Goal: Task Accomplishment & Management: Complete application form

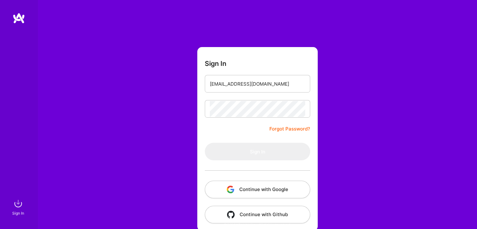
scroll to position [7, 0]
click at [259, 86] on input "email" at bounding box center [257, 84] width 95 height 16
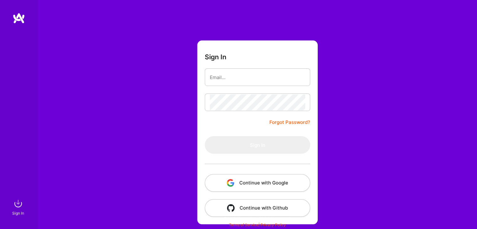
click at [247, 79] on input "email" at bounding box center [257, 77] width 95 height 16
type input "[EMAIL_ADDRESS][DOMAIN_NAME]"
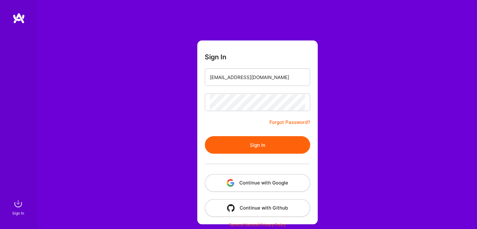
click at [230, 144] on button "Sign In" at bounding box center [257, 145] width 105 height 18
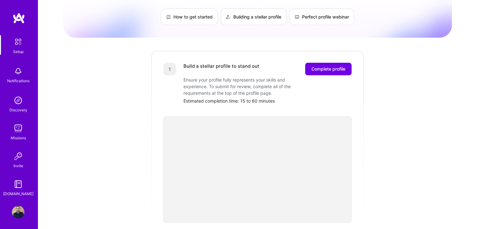
scroll to position [66, 0]
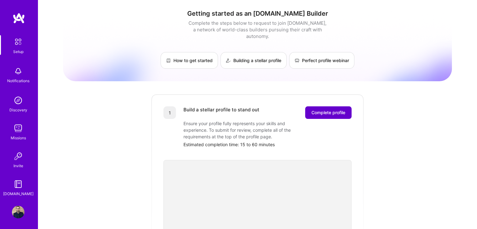
click at [326, 109] on span "Complete profile" at bounding box center [329, 112] width 34 height 6
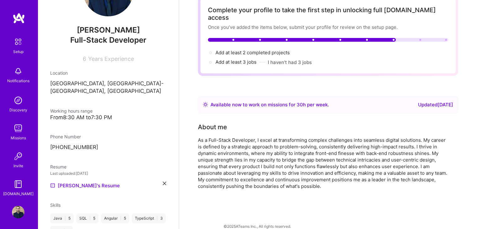
scroll to position [48, 0]
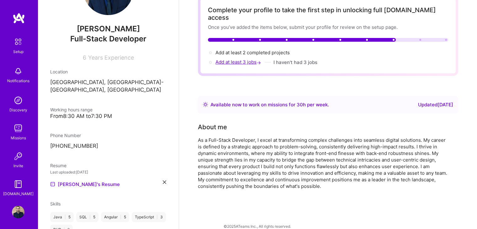
click at [235, 59] on span "Add at least 3 jobs →" at bounding box center [239, 62] width 47 height 6
select select "MA"
select select "Right Now"
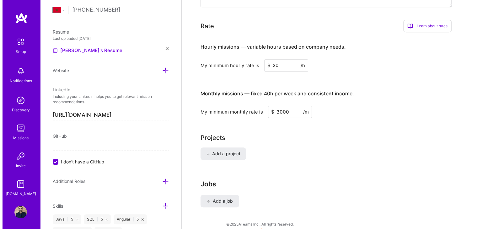
scroll to position [389, 0]
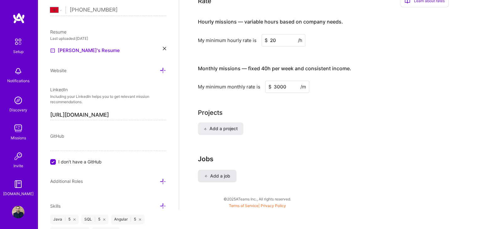
click at [214, 170] on button "Add a job" at bounding box center [217, 176] width 39 height 13
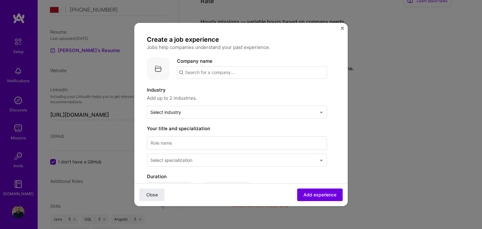
click at [237, 74] on input "text" at bounding box center [252, 72] width 150 height 13
type input "La Marocaine Vie"
click at [227, 89] on div "La Marocaine Vie" at bounding box center [234, 89] width 44 height 11
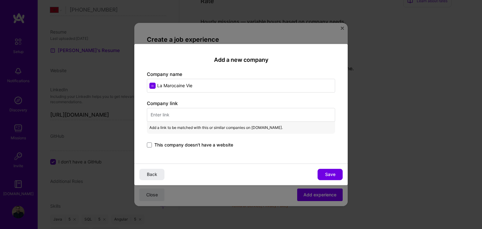
type input "La Marocaine Vie"
click at [192, 112] on input "text" at bounding box center [241, 115] width 188 height 14
paste input "[URL][DOMAIN_NAME]"
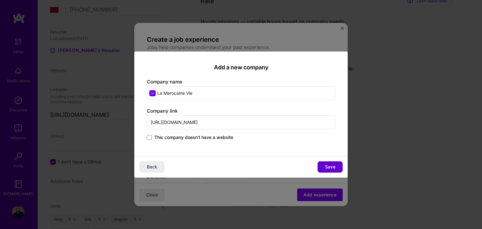
type input "[URL][DOMAIN_NAME]"
click at [333, 168] on span "Save" at bounding box center [330, 167] width 10 height 6
type input "La Marocaine Vie"
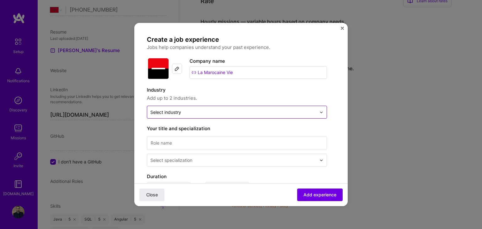
click at [259, 113] on input "text" at bounding box center [233, 112] width 166 height 7
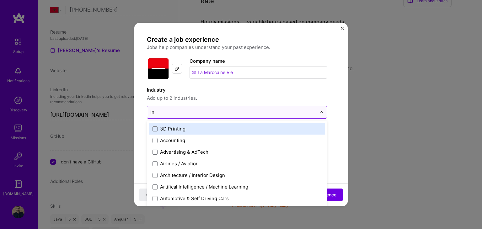
type input "Ins"
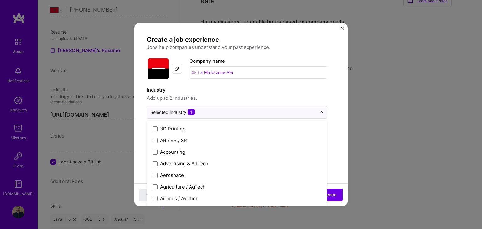
click at [255, 89] on label "Industry" at bounding box center [237, 90] width 180 height 8
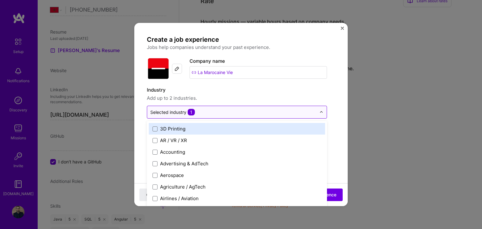
click at [182, 112] on div "Selected industry 1" at bounding box center [172, 112] width 45 height 7
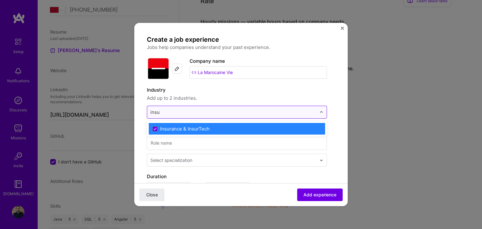
type input "insu"
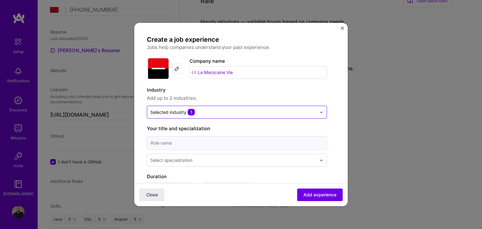
click at [270, 148] on input at bounding box center [237, 143] width 180 height 14
click at [219, 146] on input at bounding box center [237, 143] width 180 height 14
type input "FullStack Engineer"
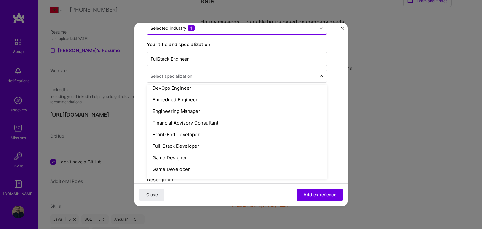
scroll to position [319, 0]
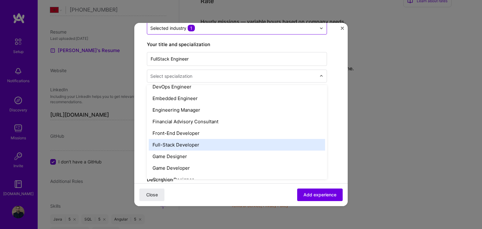
click at [184, 144] on div "Full-Stack Developer" at bounding box center [237, 145] width 176 height 12
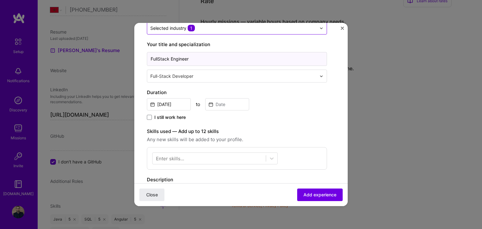
click at [187, 61] on input "FullStack Engineer" at bounding box center [237, 59] width 180 height 14
click at [175, 116] on span "I still work here" at bounding box center [169, 117] width 31 height 6
click at [0, 0] on input "I still work here" at bounding box center [0, 0] width 0 height 0
click at [166, 101] on input "[DATE]" at bounding box center [169, 104] width 44 height 12
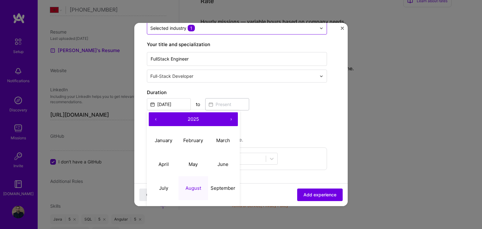
click at [155, 120] on button "‹" at bounding box center [156, 119] width 14 height 14
click at [233, 117] on button "›" at bounding box center [231, 119] width 14 height 14
click at [165, 164] on abbr "April" at bounding box center [163, 164] width 10 height 6
type input "[DATE]"
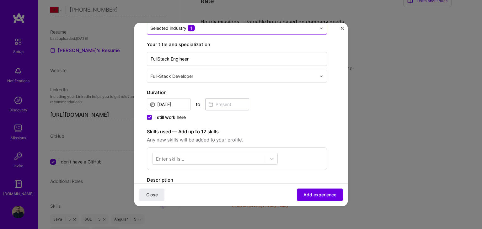
click at [165, 164] on div at bounding box center [214, 159] width 125 height 12
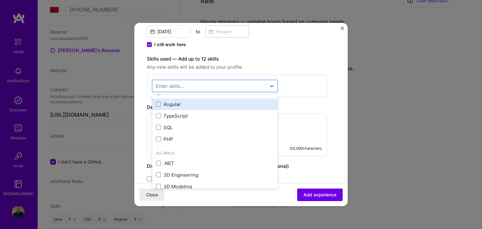
scroll to position [0, 0]
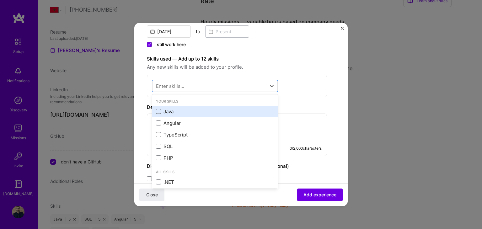
click at [160, 110] on span at bounding box center [158, 111] width 5 height 5
click at [0, 0] on input "checkbox" at bounding box center [0, 0] width 0 height 0
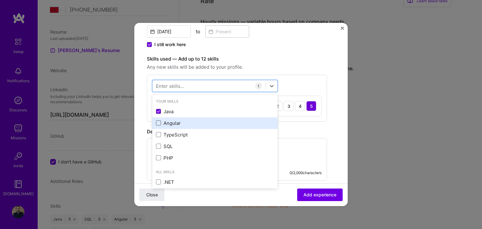
click at [158, 123] on span at bounding box center [158, 122] width 5 height 5
click at [0, 0] on input "checkbox" at bounding box center [0, 0] width 0 height 0
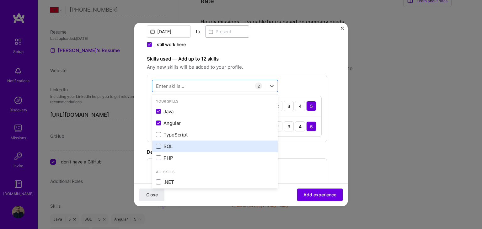
click at [159, 146] on span at bounding box center [158, 146] width 5 height 5
click at [0, 0] on input "checkbox" at bounding box center [0, 0] width 0 height 0
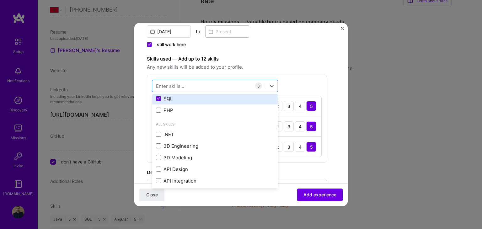
scroll to position [48, 0]
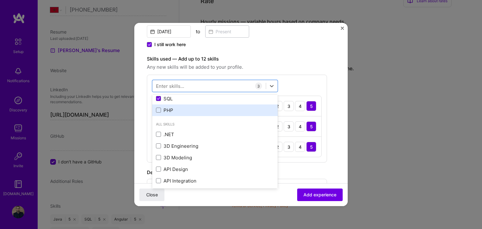
click at [155, 110] on div "PHP" at bounding box center [214, 110] width 125 height 12
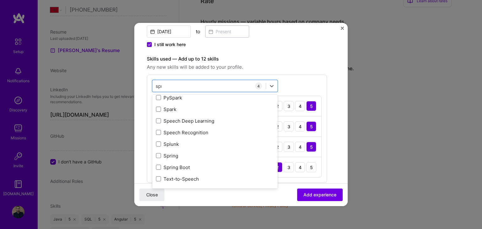
scroll to position [0, 0]
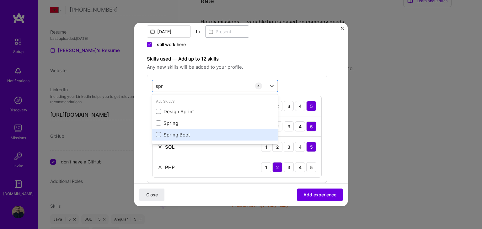
click at [165, 136] on div "Spring Boot" at bounding box center [215, 134] width 118 height 7
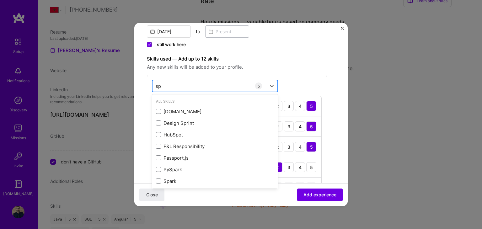
type input "s"
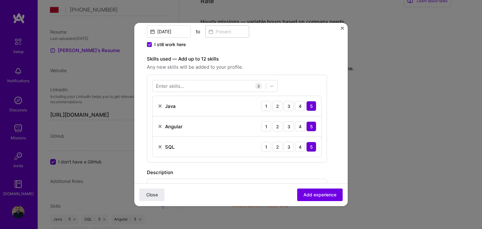
click at [309, 82] on div "Enter skills... 3 Java 1 2 3 4 5 Angular 1 2 3 4 5 SQL 1 2 3 4 5" at bounding box center [237, 119] width 180 height 88
click at [300, 106] on div "4" at bounding box center [300, 106] width 10 height 10
click at [303, 124] on div "4" at bounding box center [300, 126] width 10 height 10
click at [304, 143] on div "4" at bounding box center [300, 147] width 10 height 10
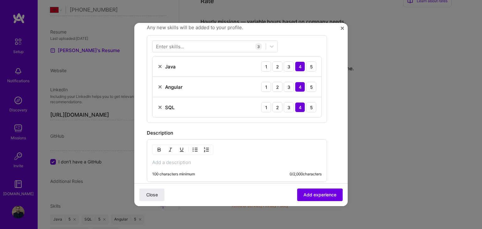
scroll to position [183, 0]
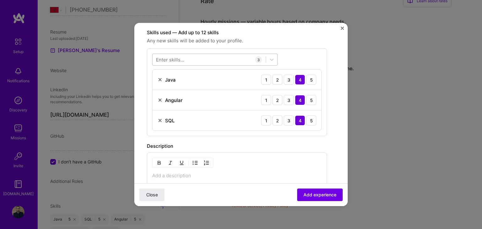
click at [210, 57] on div at bounding box center [208, 60] width 113 height 10
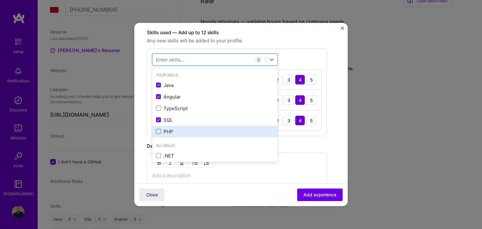
click at [161, 131] on span at bounding box center [158, 131] width 5 height 5
click at [0, 0] on input "checkbox" at bounding box center [0, 0] width 0 height 0
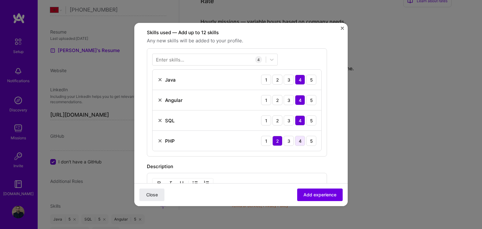
click at [300, 141] on div "4" at bounding box center [300, 141] width 10 height 10
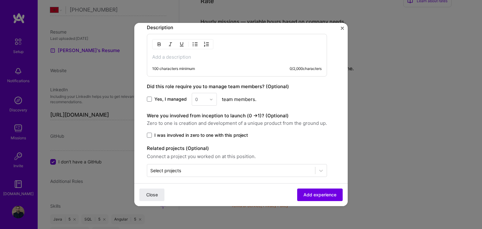
scroll to position [327, 0]
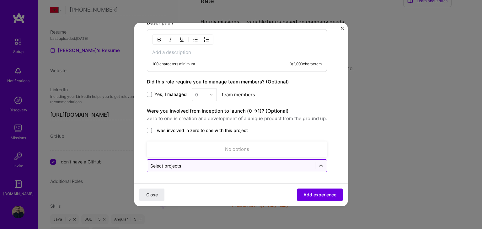
click at [171, 162] on div at bounding box center [231, 166] width 162 height 8
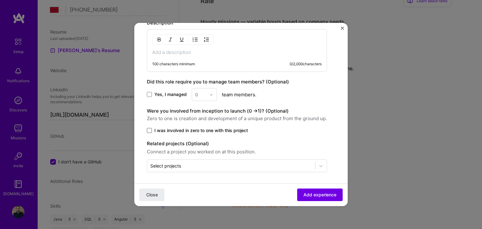
click at [149, 128] on span at bounding box center [149, 130] width 5 height 5
click at [0, 0] on input "I was involved in zero to one with this project" at bounding box center [0, 0] width 0 height 0
click at [149, 129] on icon at bounding box center [149, 130] width 3 height 3
click at [0, 0] on input "I was involved in zero to one with this project" at bounding box center [0, 0] width 0 height 0
click at [311, 192] on span "Add experience" at bounding box center [319, 195] width 33 height 6
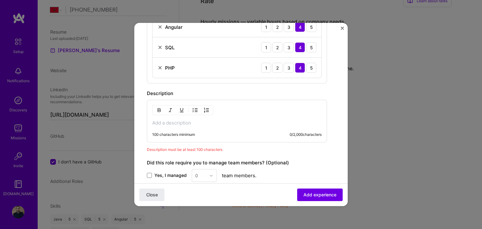
scroll to position [255, 0]
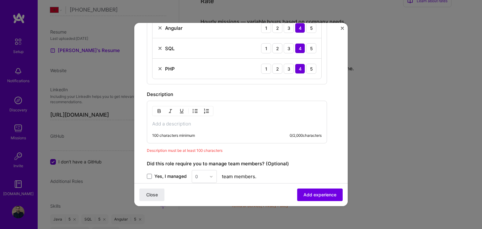
click at [220, 124] on p at bounding box center [236, 124] width 169 height 6
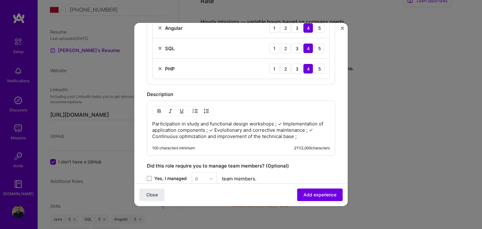
click at [278, 122] on p "Participation in study and functional design workshops ; ✓ Implementation of ap…" at bounding box center [241, 130] width 178 height 19
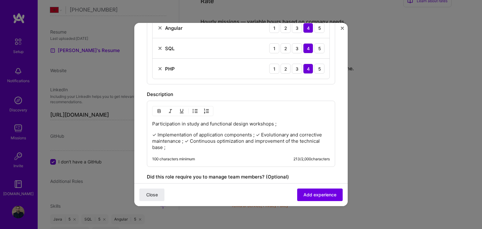
click at [255, 133] on p "✓ Implementation of application components ; ✓ Evolutionary and corrective main…" at bounding box center [241, 141] width 178 height 19
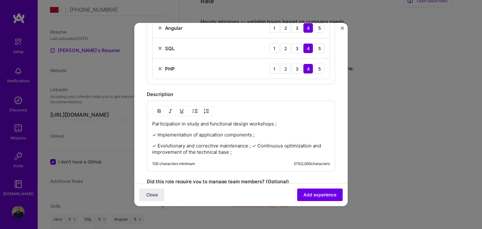
click at [252, 147] on p "✓ Evolutionary and corrective maintenance ; ✓ Continuous optimization and impro…" at bounding box center [241, 149] width 178 height 13
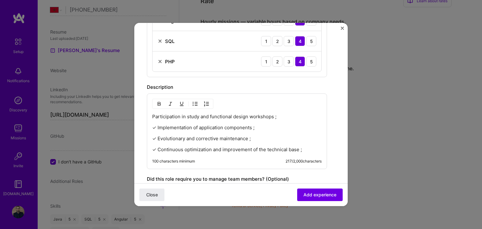
scroll to position [264, 0]
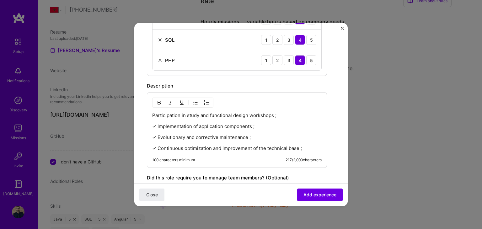
paste div
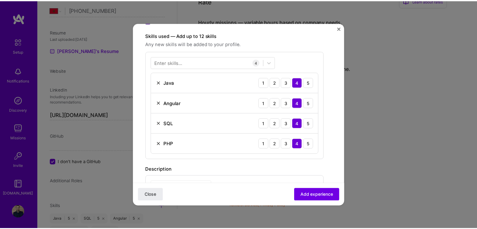
scroll to position [180, 0]
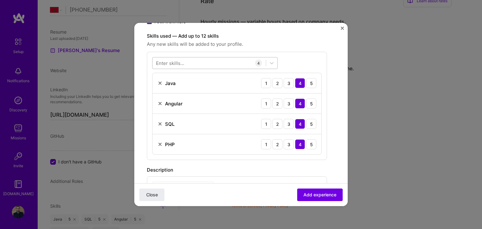
click at [205, 64] on div at bounding box center [208, 63] width 113 height 10
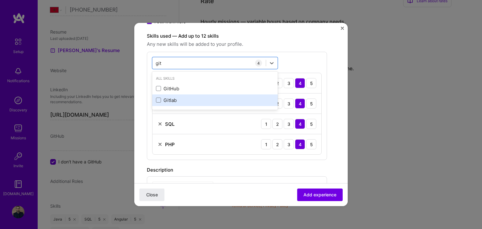
click at [173, 102] on div "Gitlab" at bounding box center [215, 100] width 118 height 7
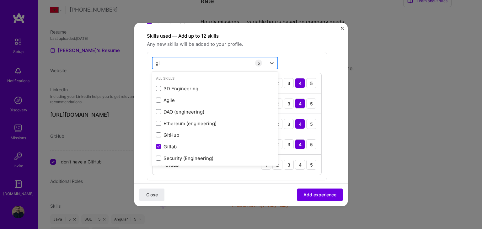
type input "g"
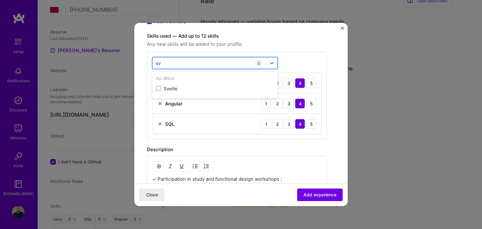
type input "s"
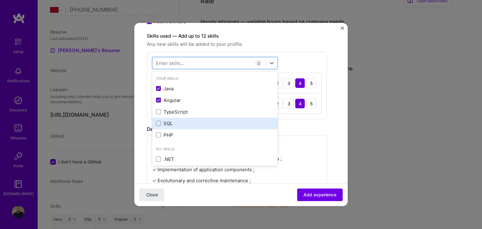
click at [179, 126] on div "SQL" at bounding box center [215, 123] width 118 height 7
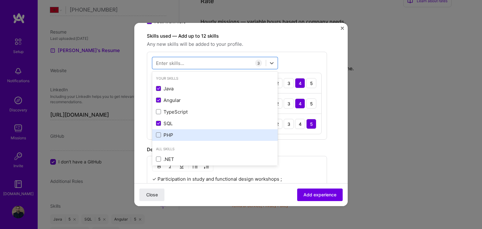
click at [166, 137] on div "PHP" at bounding box center [214, 135] width 125 height 12
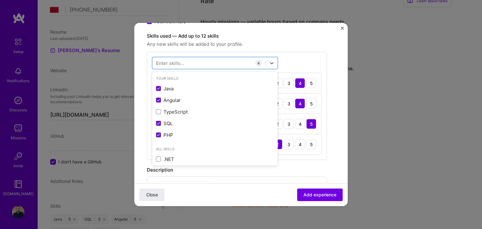
click at [330, 151] on form "Create a job experience Jobs help companies understand your past experience. Co…" at bounding box center [240, 122] width 213 height 532
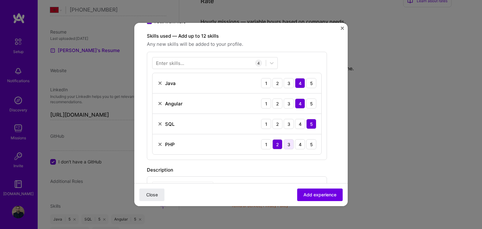
click at [292, 145] on div "3" at bounding box center [289, 144] width 10 height 10
click at [301, 125] on div "4" at bounding box center [300, 124] width 10 height 10
click at [318, 194] on span "Add experience" at bounding box center [319, 195] width 33 height 6
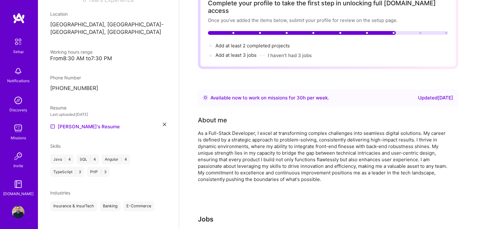
scroll to position [0, 0]
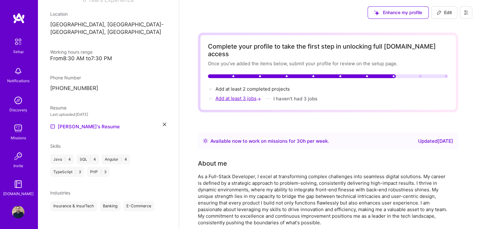
click at [235, 95] on span "Add at least 3 jobs →" at bounding box center [239, 98] width 47 height 6
select select "MA"
select select "Right Now"
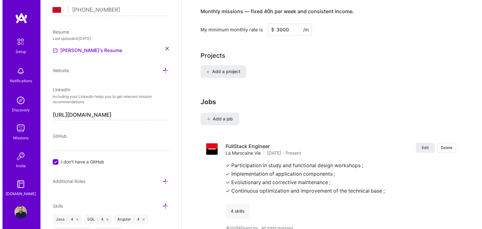
scroll to position [447, 0]
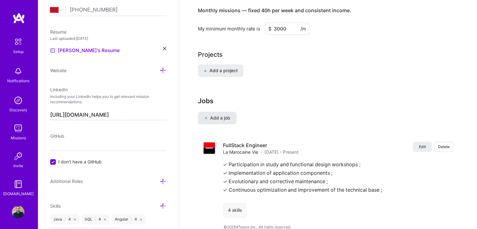
click at [227, 115] on span "Add a job" at bounding box center [217, 118] width 26 height 6
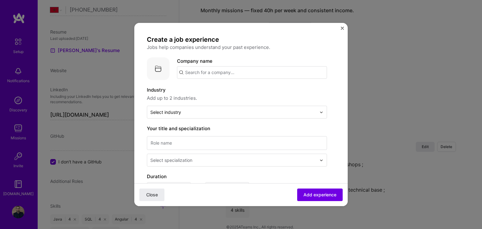
click at [222, 74] on input "text" at bounding box center [252, 72] width 150 height 13
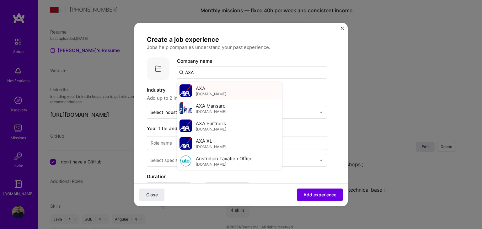
type input "AXA"
click at [213, 92] on div "AXA [DOMAIN_NAME]" at bounding box center [229, 91] width 105 height 18
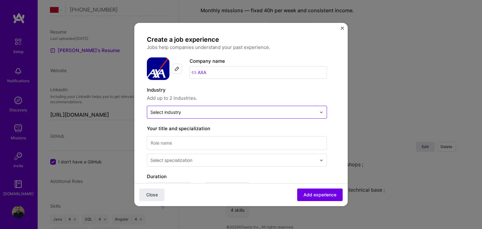
click at [202, 113] on input "text" at bounding box center [233, 112] width 166 height 7
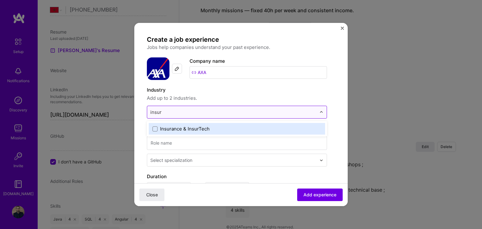
type input "insura"
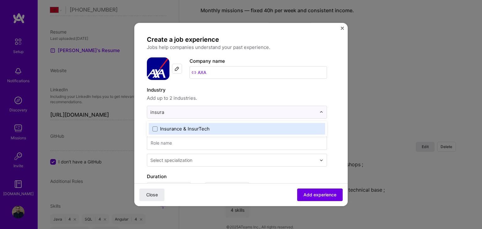
click at [181, 128] on div "Insurance & InsurTech" at bounding box center [185, 128] width 50 height 7
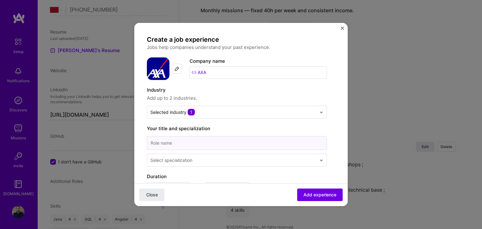
click at [272, 146] on input at bounding box center [237, 143] width 180 height 14
type input "Java Consultant"
click at [209, 161] on input "text" at bounding box center [233, 160] width 167 height 7
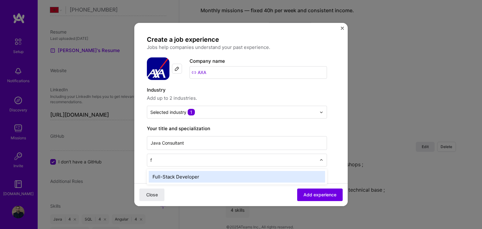
type input "fu"
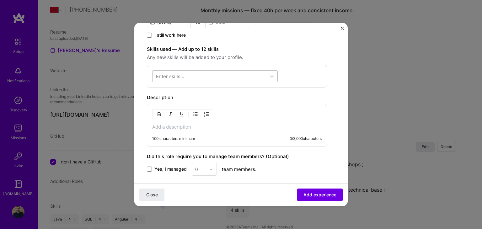
scroll to position [169, 0]
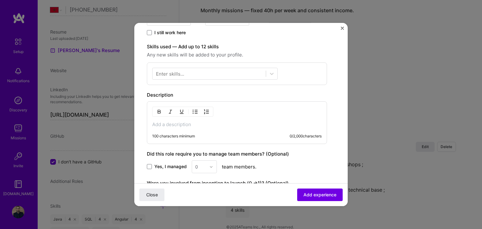
click at [173, 125] on p at bounding box center [236, 124] width 169 height 6
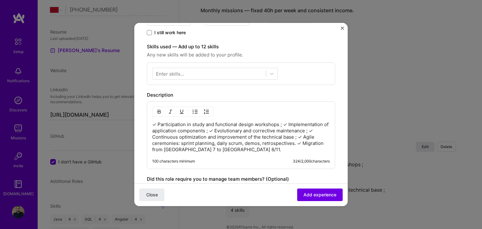
click at [284, 122] on p "✓ Participation in study and functional design workshops ; ✓ Implementation of …" at bounding box center [241, 136] width 178 height 31
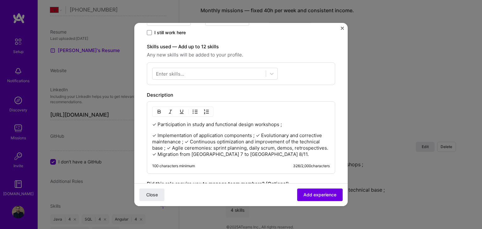
click at [255, 136] on p "✓ Implementation of application components ; ✓ Evolutionary and corrective main…" at bounding box center [241, 144] width 178 height 25
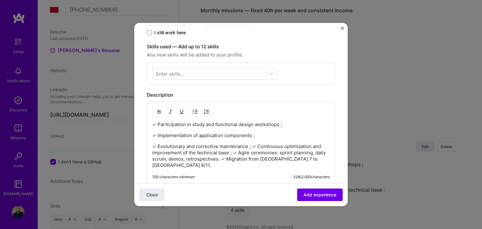
click at [253, 147] on p "✓ Evolutionary and corrective maintenance ; ✓ Continuous optimization and impro…" at bounding box center [241, 155] width 178 height 25
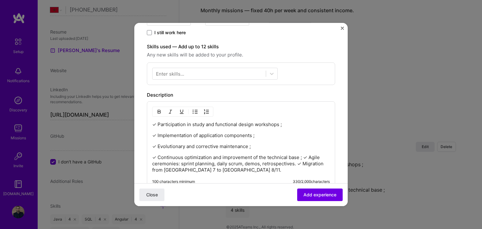
click at [304, 157] on p "✓ Continuous optimization and improvement of the technical base ; ✓ Agile cerem…" at bounding box center [241, 163] width 178 height 19
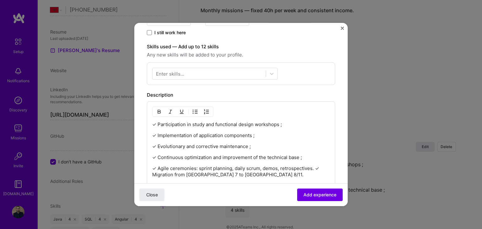
click at [314, 168] on p "✓ Agile ceremonies: sprint planning, daily scrum, demos, retrospectives. ✓ Migr…" at bounding box center [241, 171] width 178 height 13
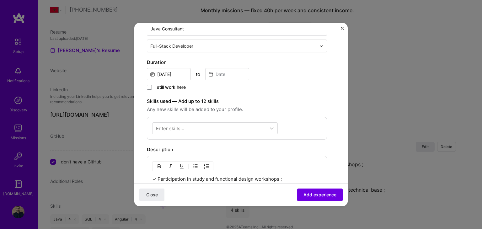
scroll to position [113, 0]
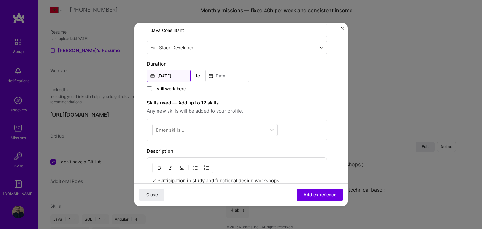
click at [174, 73] on input "[DATE]" at bounding box center [169, 76] width 44 height 12
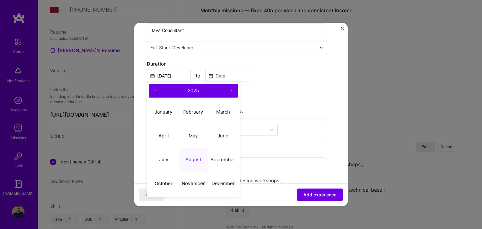
click at [154, 91] on button "‹" at bounding box center [156, 91] width 14 height 14
click at [166, 137] on abbr "April" at bounding box center [163, 136] width 10 height 6
type input "[DATE]"
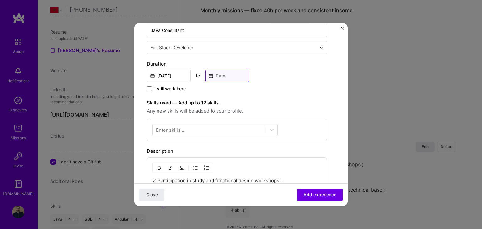
click at [226, 74] on input at bounding box center [227, 76] width 44 height 12
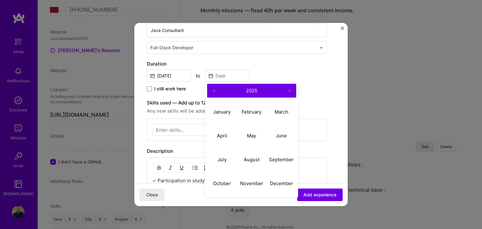
click at [213, 94] on button "‹" at bounding box center [214, 91] width 14 height 14
click at [286, 108] on button "March" at bounding box center [281, 112] width 30 height 24
type input "[DATE]"
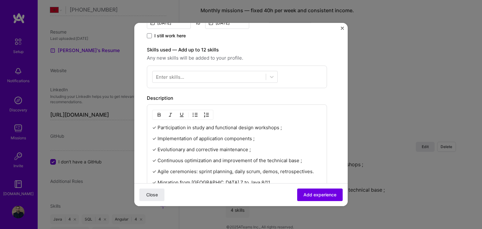
scroll to position [167, 0]
click at [215, 76] on div at bounding box center [208, 76] width 113 height 10
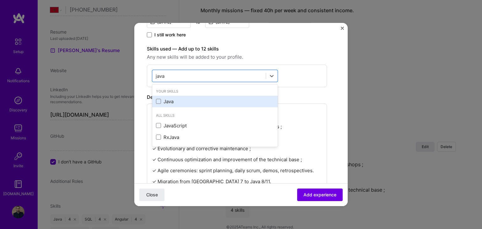
click at [172, 99] on div "Java" at bounding box center [215, 101] width 118 height 7
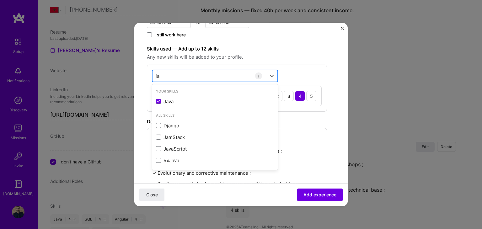
type input "j"
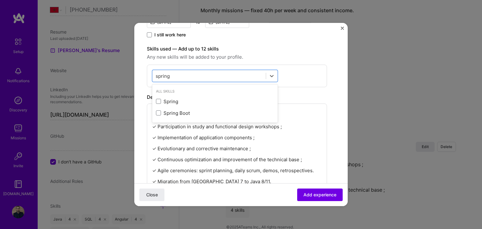
click at [164, 113] on div "Spring Boot" at bounding box center [215, 113] width 118 height 7
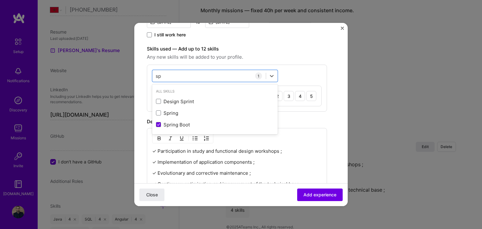
type input "s"
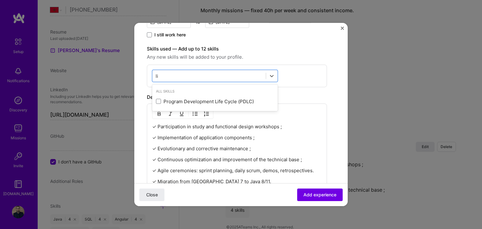
type input "l"
type input "m"
type input "s"
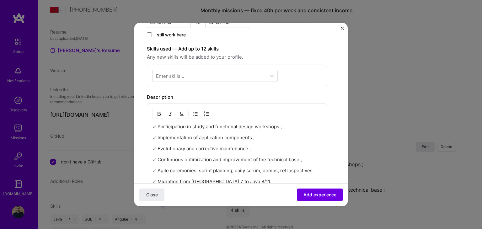
click at [307, 100] on div "Description" at bounding box center [237, 97] width 180 height 8
click at [216, 71] on div at bounding box center [208, 76] width 113 height 10
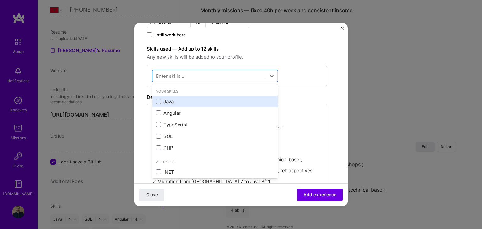
click at [164, 98] on div "Java" at bounding box center [215, 101] width 118 height 7
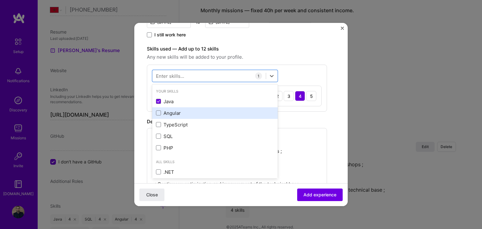
click at [168, 114] on div "Angular" at bounding box center [215, 113] width 118 height 7
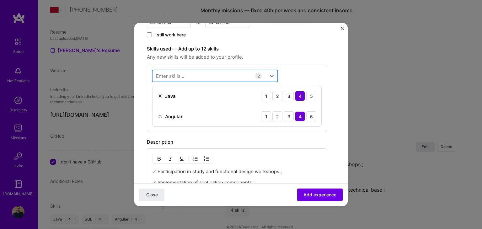
click at [190, 76] on div at bounding box center [208, 76] width 113 height 10
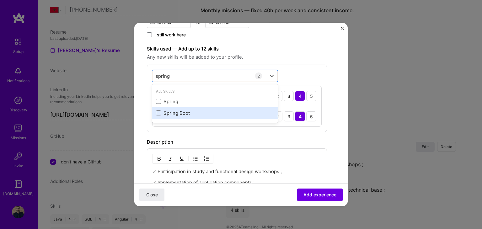
click at [184, 115] on div "Spring Boot" at bounding box center [215, 113] width 118 height 7
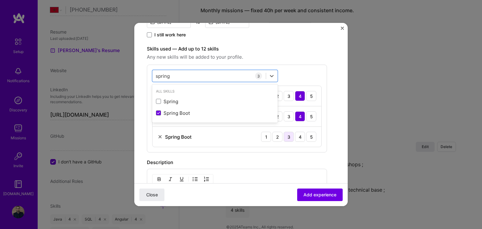
type input "spring"
click at [285, 141] on div "3" at bounding box center [289, 137] width 10 height 10
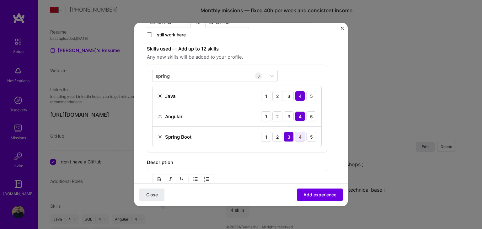
click at [304, 138] on div "4" at bounding box center [300, 137] width 10 height 10
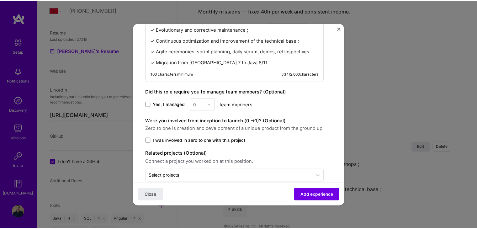
scroll to position [361, 0]
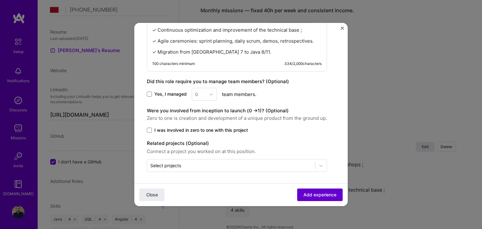
click at [320, 195] on span "Add experience" at bounding box center [319, 195] width 33 height 6
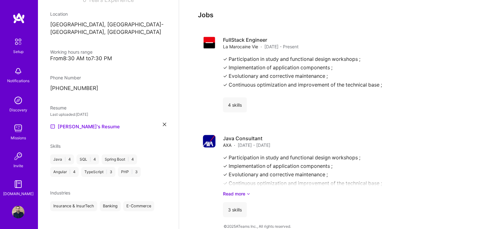
scroll to position [0, 0]
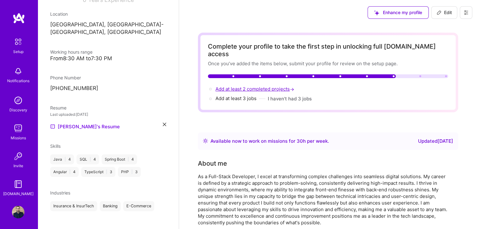
click at [252, 86] on span "Add at least 2 completed projects →" at bounding box center [256, 89] width 80 height 6
select select "MA"
select select "Right Now"
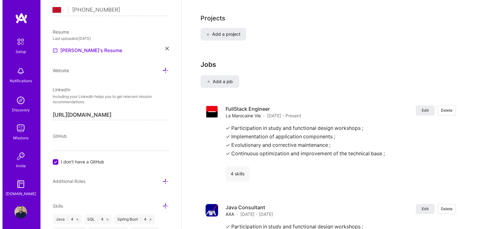
scroll to position [488, 0]
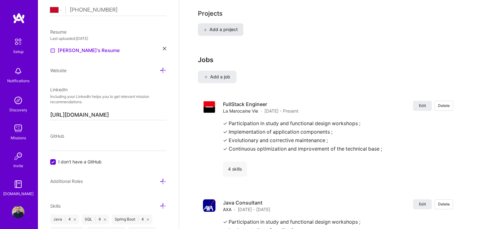
click at [220, 23] on button "Add a project" at bounding box center [220, 29] width 45 height 13
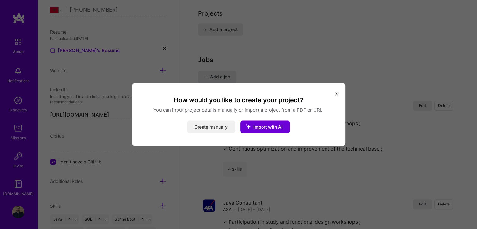
click at [198, 127] on button "Create manually" at bounding box center [211, 127] width 48 height 13
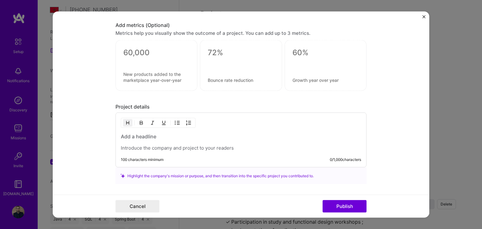
scroll to position [407, 0]
click at [141, 138] on h3 at bounding box center [241, 136] width 240 height 7
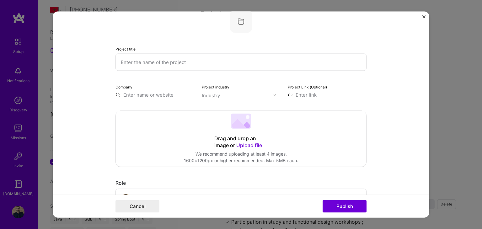
scroll to position [0, 0]
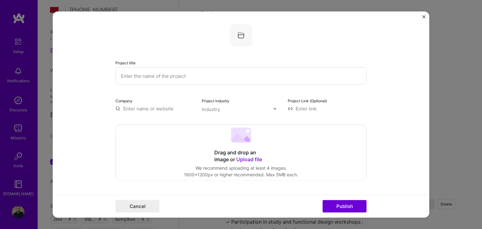
click at [152, 74] on input "text" at bounding box center [240, 75] width 251 height 17
type input "Fraude Management"
click at [221, 108] on input "text" at bounding box center [238, 109] width 72 height 7
type input "insu"
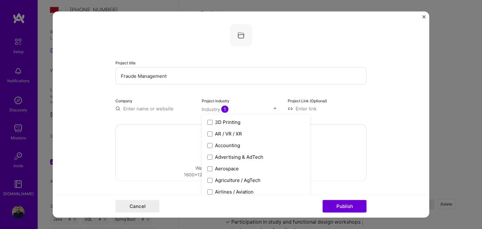
click at [151, 110] on input "text" at bounding box center [154, 108] width 79 height 7
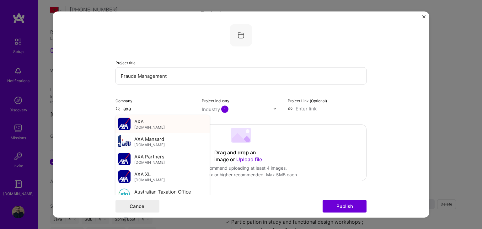
click at [144, 125] on span "[DOMAIN_NAME]" at bounding box center [149, 127] width 30 height 5
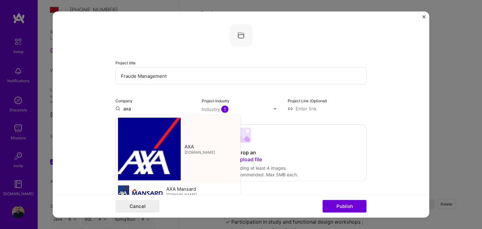
type input "AXA"
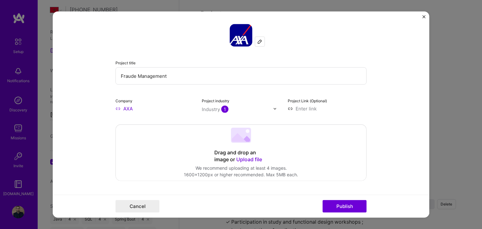
click at [144, 125] on div "Drag and drop an image or Upload file Upload file We recommend uploading at lea…" at bounding box center [241, 153] width 250 height 56
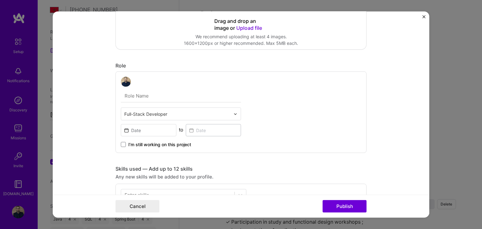
scroll to position [131, 0]
click at [154, 94] on input "text" at bounding box center [181, 95] width 120 height 13
type input "J"
type input "F"
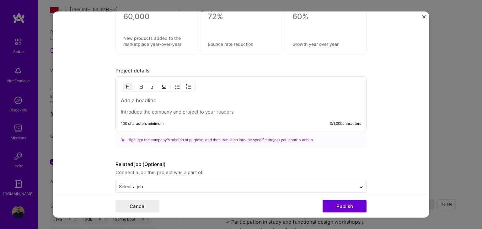
scroll to position [451, 0]
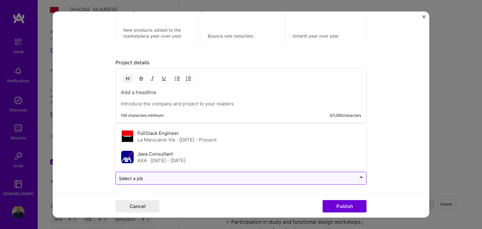
click at [157, 175] on input "text" at bounding box center [236, 178] width 234 height 7
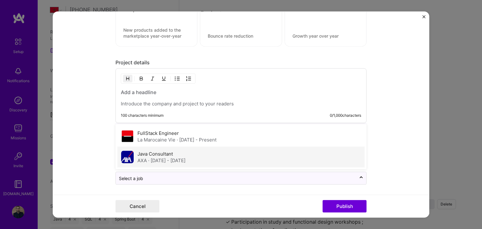
click at [159, 155] on div "Java Consultant AXA · [DATE] - [DATE]" at bounding box center [161, 157] width 48 height 13
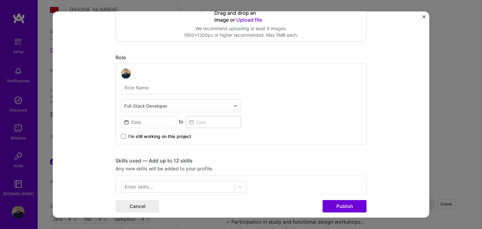
scroll to position [137, 0]
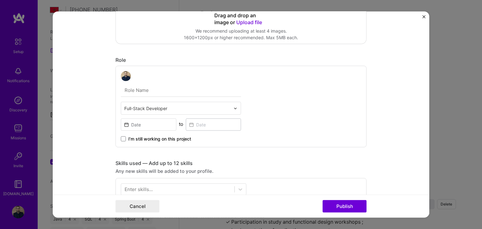
click at [147, 88] on input "text" at bounding box center [181, 90] width 120 height 13
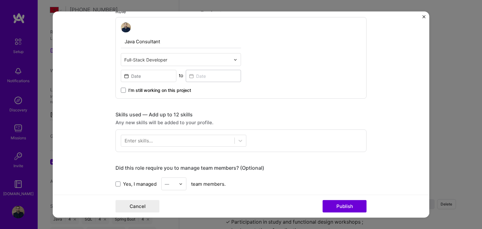
scroll to position [186, 0]
type input "Java Consultant"
click at [150, 136] on div at bounding box center [177, 140] width 113 height 10
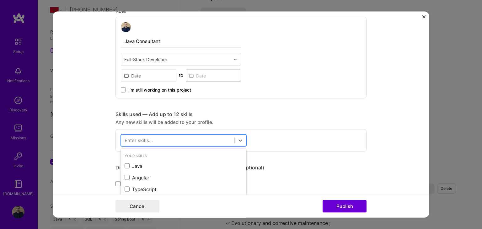
scroll to position [504, 0]
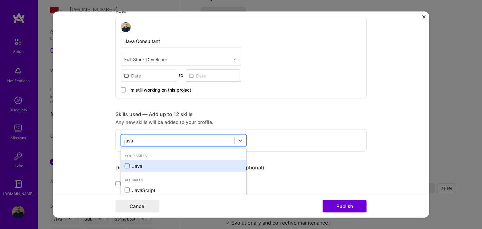
click at [131, 165] on div "Java" at bounding box center [184, 166] width 118 height 7
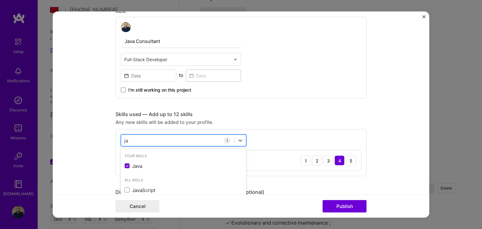
type input "j"
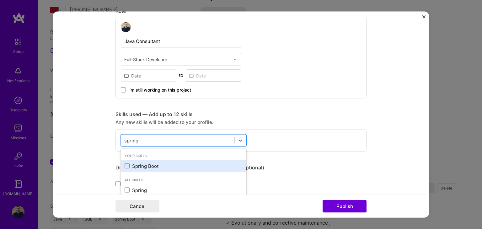
click at [151, 163] on div "Spring Boot" at bounding box center [184, 166] width 118 height 7
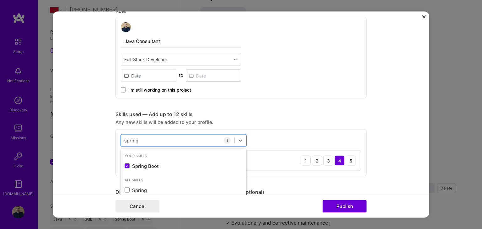
click at [88, 158] on form "Project title Fraude Management Company AXA Project industry Industry 1 Project…" at bounding box center [241, 115] width 376 height 206
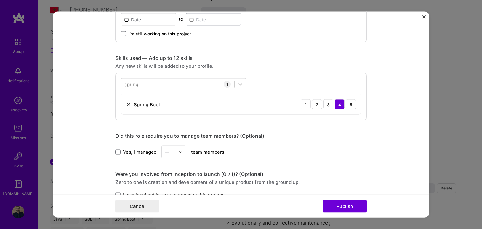
scroll to position [242, 0]
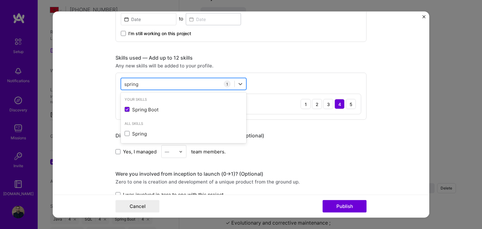
click at [173, 87] on div "spring spring" at bounding box center [177, 84] width 113 height 10
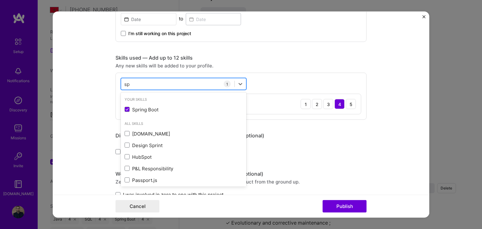
type input "s"
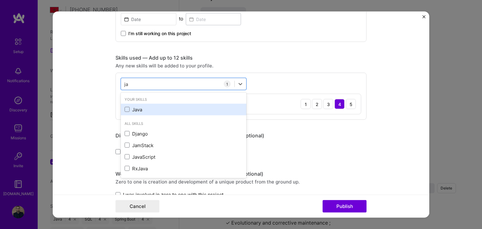
click at [151, 107] on div "Java" at bounding box center [184, 109] width 118 height 7
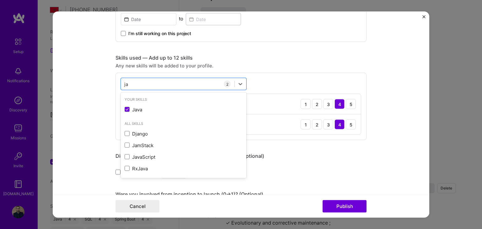
type input "ja"
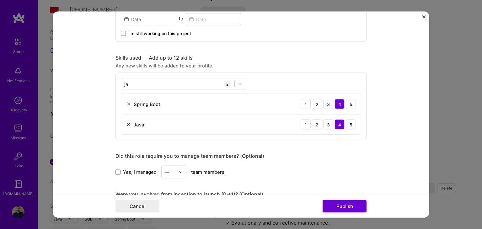
click at [85, 131] on form "Project title Fraude Management Company AXA Project industry Industry 1 Project…" at bounding box center [241, 115] width 376 height 206
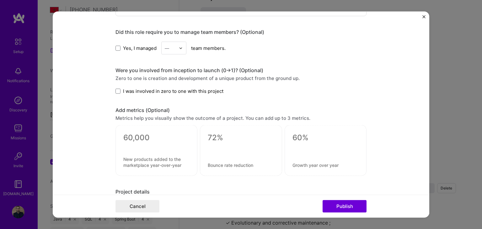
scroll to position [367, 0]
click at [115, 88] on span at bounding box center [117, 90] width 5 height 5
click at [0, 0] on input "I was involved in zero to one with this project" at bounding box center [0, 0] width 0 height 0
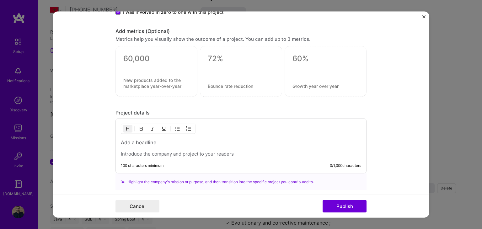
scroll to position [474, 0]
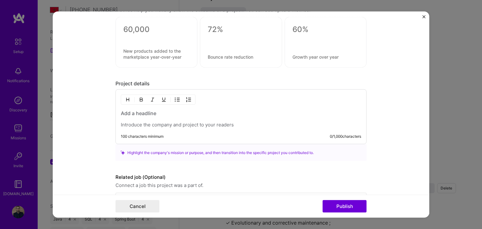
click at [154, 122] on p at bounding box center [241, 125] width 240 height 6
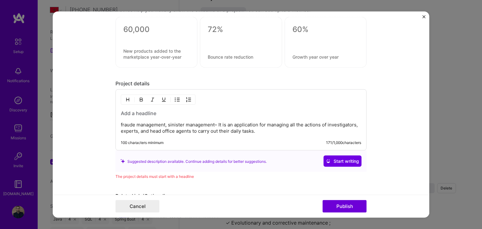
click at [208, 123] on p "fraude management, sinister management– It is an application for managing all t…" at bounding box center [241, 128] width 240 height 13
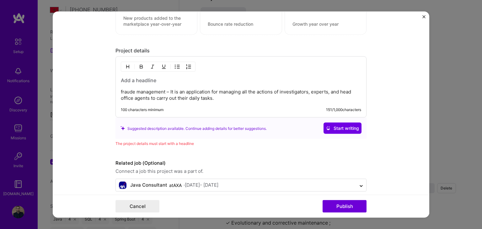
scroll to position [514, 0]
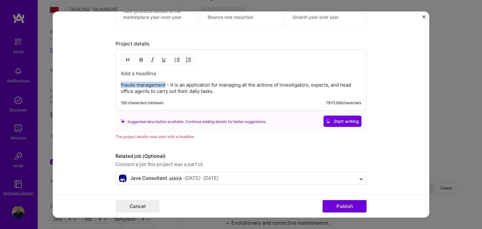
drag, startPoint x: 162, startPoint y: 82, endPoint x: 117, endPoint y: 81, distance: 45.5
click at [117, 81] on div "fraude management – It is an application for managing all the actions of invest…" at bounding box center [240, 80] width 251 height 61
click at [128, 70] on h3 at bounding box center [241, 73] width 240 height 7
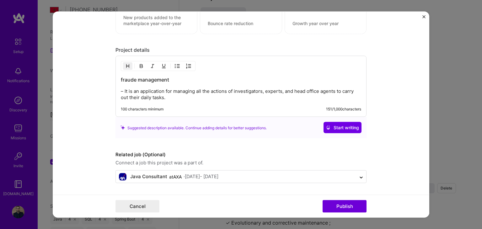
scroll to position [506, 0]
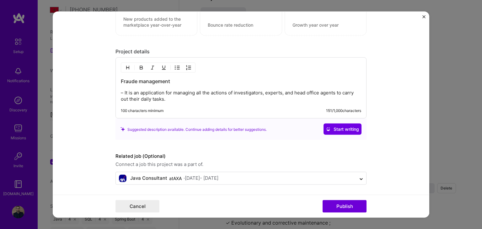
click at [123, 92] on p "– It is an application for managing all the actions of investigators, experts, …" at bounding box center [241, 96] width 240 height 13
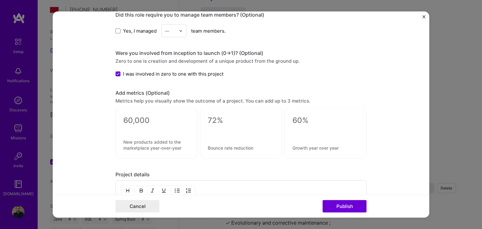
scroll to position [371, 0]
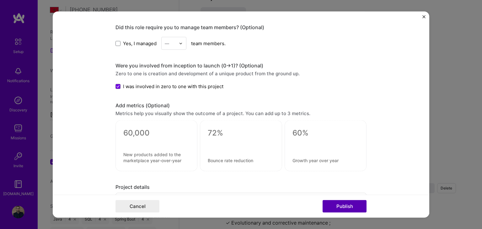
click at [339, 206] on button "Publish" at bounding box center [345, 206] width 44 height 13
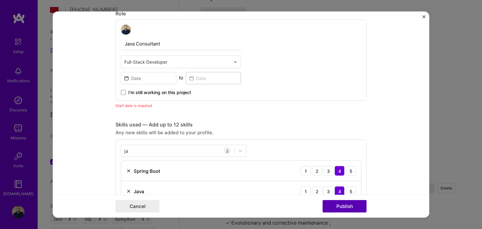
scroll to position [182, 0]
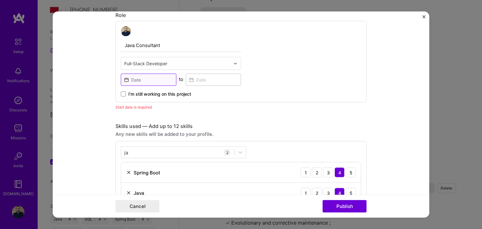
click at [149, 78] on input at bounding box center [149, 80] width 56 height 12
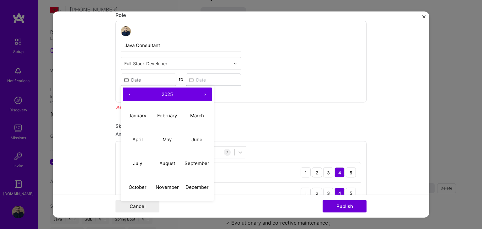
click at [128, 95] on button "‹" at bounding box center [130, 95] width 14 height 14
click at [148, 138] on button "April" at bounding box center [138, 140] width 30 height 24
type input "[DATE]"
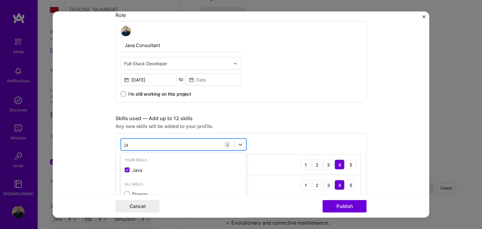
scroll to position [515, 0]
click at [165, 144] on div "ja ja" at bounding box center [177, 144] width 113 height 10
type input "j"
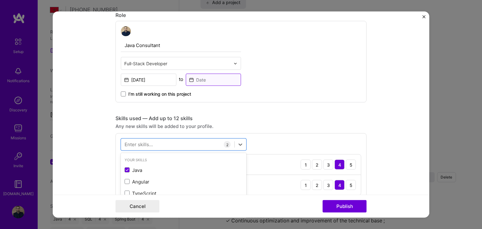
click at [205, 83] on input at bounding box center [214, 80] width 56 height 12
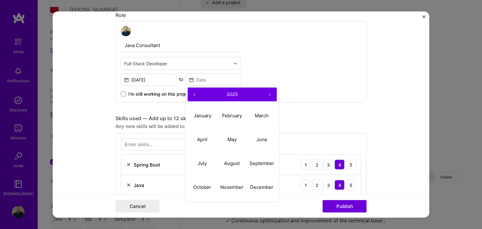
click at [269, 93] on button "›" at bounding box center [270, 95] width 14 height 14
click at [194, 91] on button "‹" at bounding box center [195, 95] width 14 height 14
click at [260, 168] on button "September" at bounding box center [262, 164] width 30 height 24
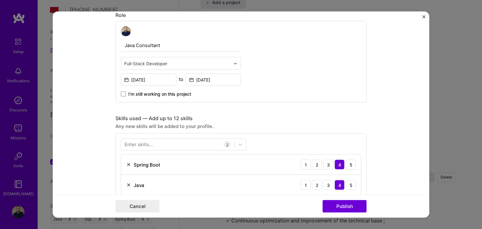
type input "[DATE]"
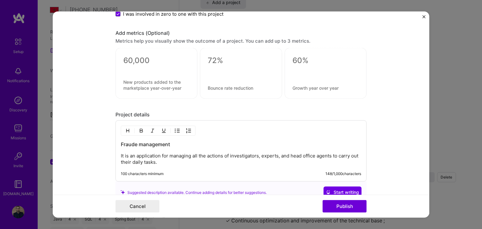
scroll to position [506, 0]
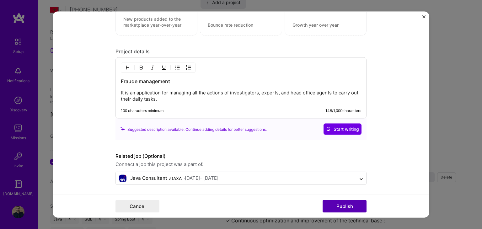
click at [336, 210] on button "Publish" at bounding box center [345, 206] width 44 height 13
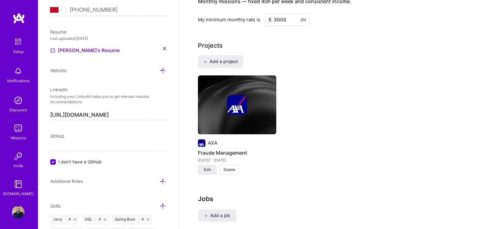
scroll to position [444, 0]
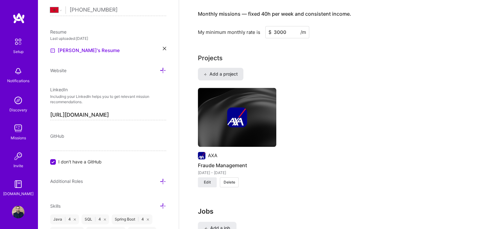
click at [225, 68] on button "Add a project" at bounding box center [220, 74] width 45 height 13
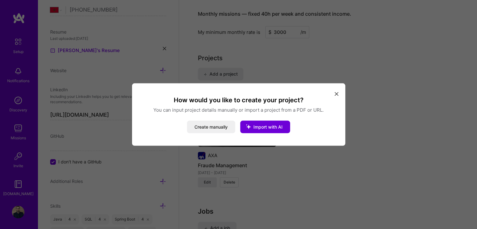
click at [334, 93] on button "modal" at bounding box center [337, 93] width 8 height 10
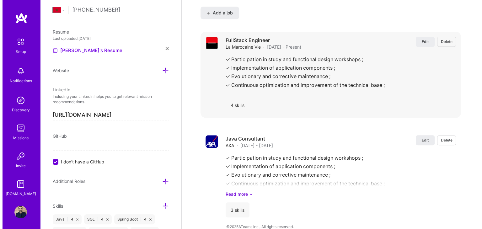
scroll to position [620, 0]
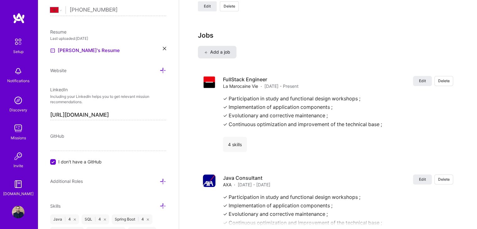
click at [225, 49] on span "Add a job" at bounding box center [217, 52] width 26 height 6
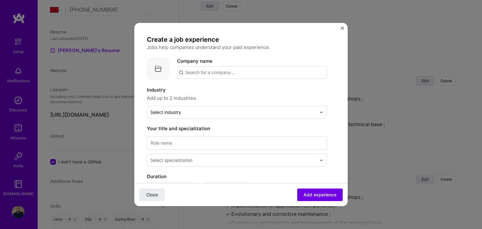
click at [213, 72] on input "text" at bounding box center [252, 72] width 150 height 13
type input "EQDOM"
click at [225, 92] on div "EQDOM" at bounding box center [223, 89] width 23 height 11
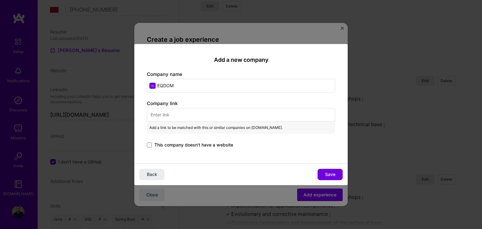
click at [200, 113] on input "text" at bounding box center [241, 115] width 188 height 14
paste input "[URL][DOMAIN_NAME]"
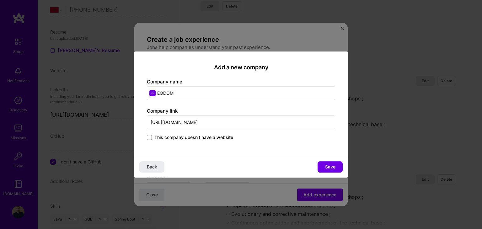
click at [251, 122] on input "[URL][DOMAIN_NAME]" at bounding box center [241, 122] width 188 height 14
type input "[URL][DOMAIN_NAME]"
click at [338, 164] on button "Save" at bounding box center [329, 166] width 25 height 11
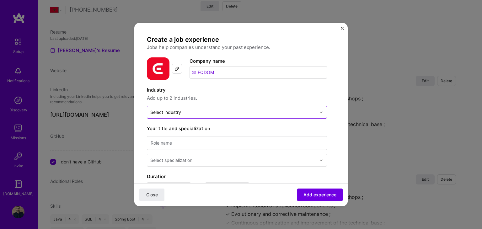
click at [245, 112] on input "text" at bounding box center [233, 112] width 166 height 7
type input "ba"
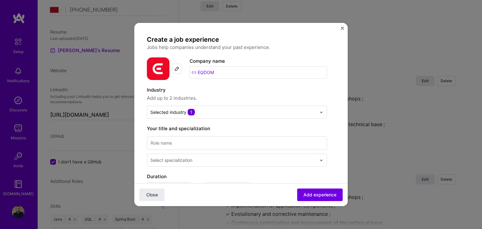
click at [204, 98] on span "Add up to 2 industries." at bounding box center [237, 98] width 180 height 8
click at [205, 139] on input at bounding box center [237, 143] width 180 height 14
paste input "Java/Angular Developer"
type input "Java/Angular Developer"
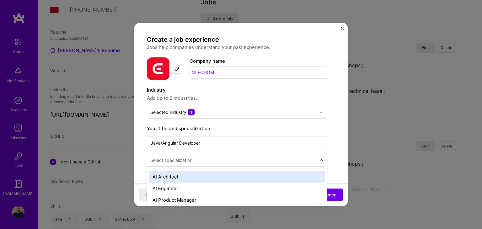
click at [191, 163] on div at bounding box center [233, 160] width 167 height 8
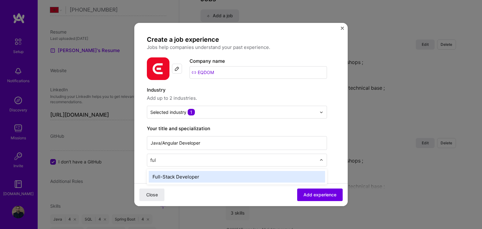
type input "full"
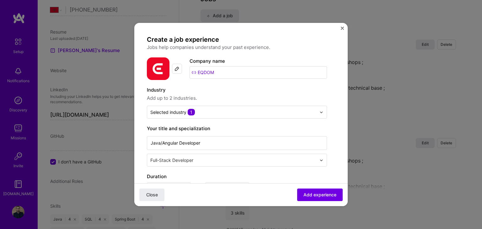
scroll to position [61, 0]
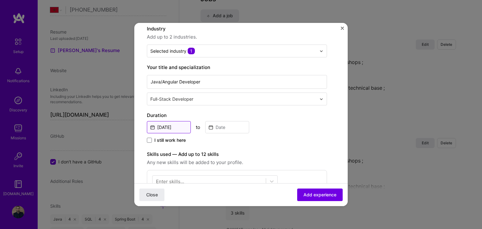
click at [178, 123] on input "[DATE]" at bounding box center [169, 127] width 44 height 12
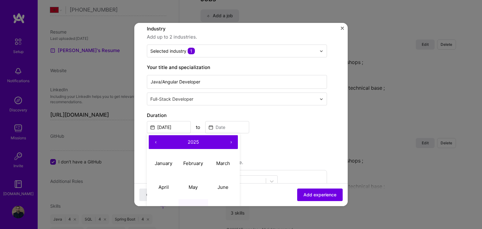
click at [156, 140] on button "‹" at bounding box center [156, 142] width 14 height 14
click at [173, 182] on button "April" at bounding box center [164, 187] width 30 height 24
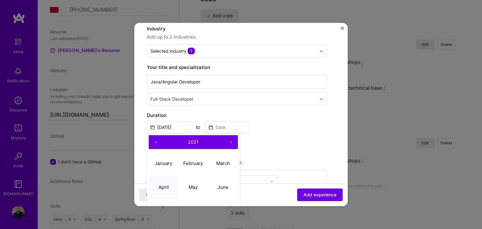
type input "[DATE]"
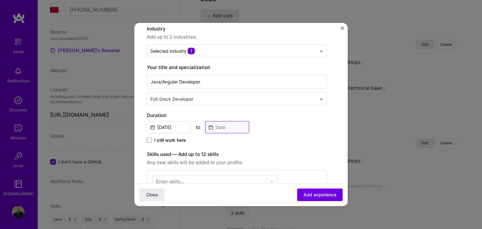
click at [232, 128] on input at bounding box center [227, 127] width 44 height 12
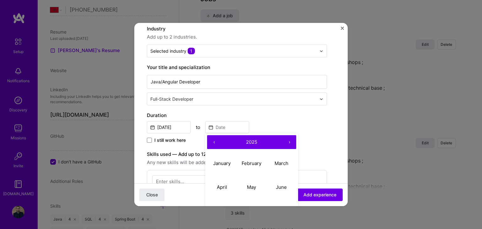
click at [212, 142] on button "‹" at bounding box center [214, 142] width 14 height 14
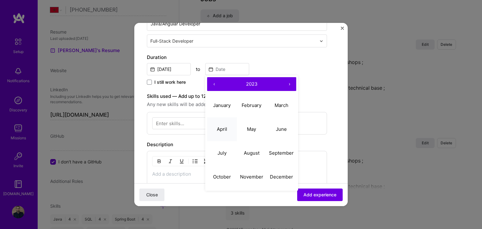
click at [231, 130] on button "April" at bounding box center [222, 129] width 30 height 24
type input "[DATE]"
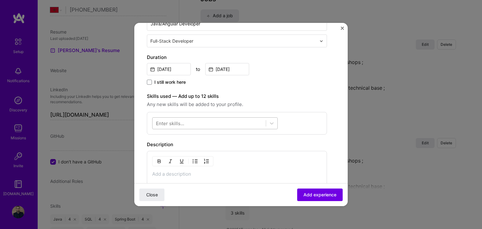
click at [173, 127] on div at bounding box center [208, 123] width 113 height 10
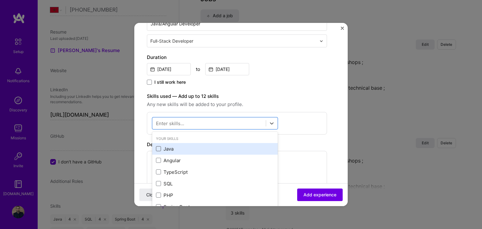
click at [159, 147] on span at bounding box center [158, 148] width 5 height 5
click at [0, 0] on input "checkbox" at bounding box center [0, 0] width 0 height 0
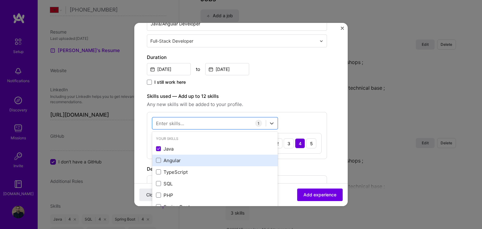
click at [160, 163] on div "Angular" at bounding box center [215, 160] width 118 height 7
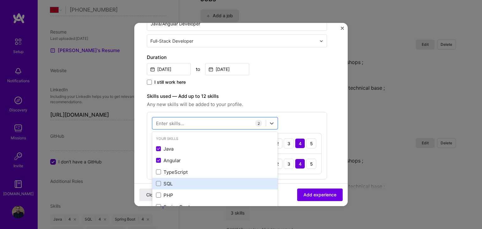
click at [161, 183] on div "SQL" at bounding box center [215, 183] width 118 height 7
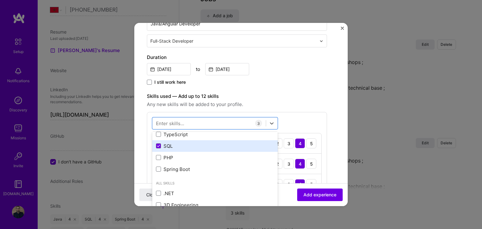
scroll to position [38, 0]
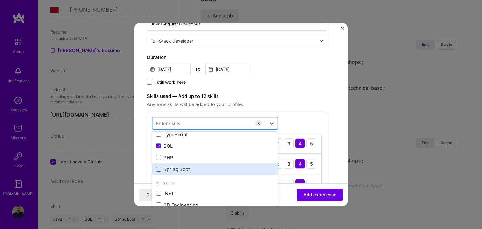
click at [159, 169] on span at bounding box center [158, 169] width 5 height 5
click at [0, 0] on input "checkbox" at bounding box center [0, 0] width 0 height 0
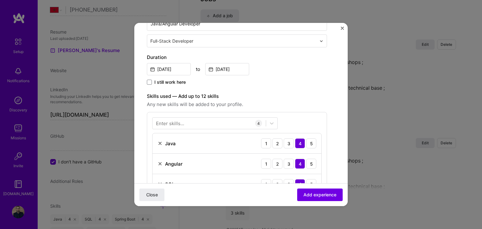
click at [292, 103] on span "Any new skills will be added to your profile." at bounding box center [237, 105] width 180 height 8
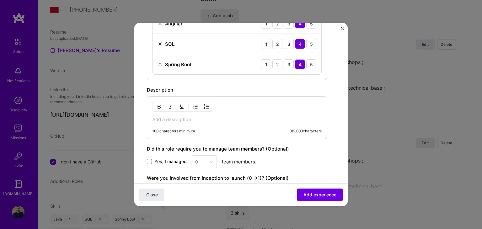
scroll to position [262, 0]
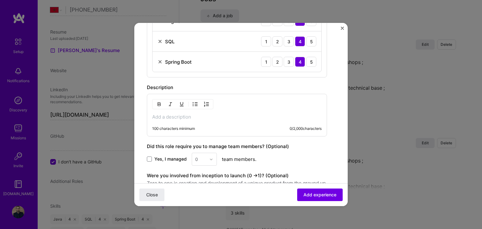
click at [265, 114] on p at bounding box center [236, 117] width 169 height 6
paste div
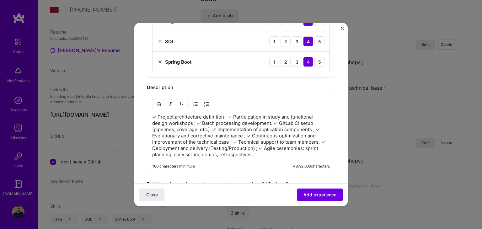
click at [227, 116] on p "✓ Project architecture definition ; ✓ Participation in study and functional des…" at bounding box center [241, 136] width 178 height 44
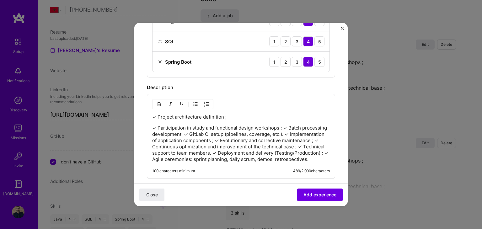
click at [283, 126] on p "✓ Participation in study and functional design workshops ; ✓ Batch processing d…" at bounding box center [241, 144] width 178 height 38
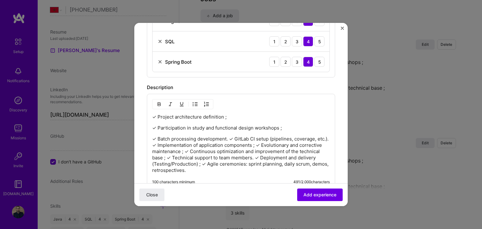
click at [233, 138] on p "✓ Batch processing development. ✓ GitLab CI setup (pipelines, coverage, etc.). …" at bounding box center [241, 155] width 178 height 38
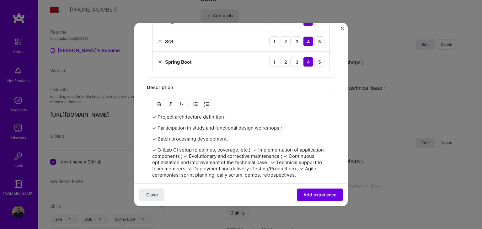
click at [254, 150] on p "✓ GitLab CI setup (pipelines, coverage, etc.). ✓ Implementation of application …" at bounding box center [241, 162] width 178 height 31
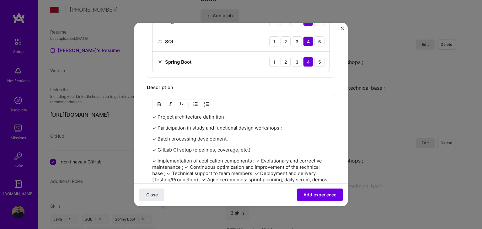
click at [256, 160] on p "✓ Implementation of application components ; ✓ Evolutionary and corrective main…" at bounding box center [241, 173] width 178 height 31
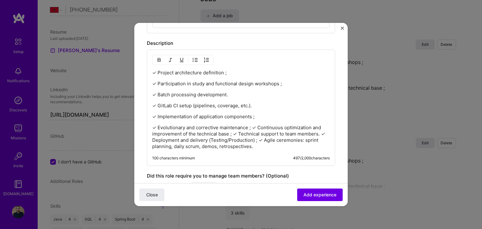
scroll to position [306, 0]
click at [251, 126] on p "✓ Evolutionary and corrective maintenance ; ✓ Continuous optimization and impro…" at bounding box center [241, 137] width 178 height 25
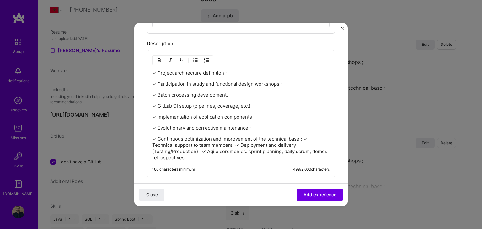
click at [307, 138] on p "✓ Continuous optimization and improvement of the technical base ; ✓ Technical s…" at bounding box center [241, 148] width 178 height 25
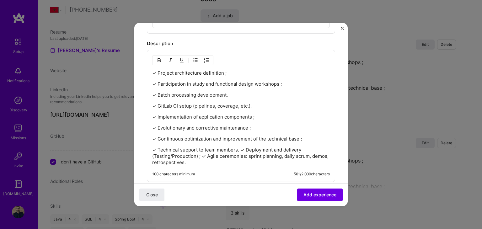
click at [240, 148] on p "✓ Technical support to team members. ✓ Deployment and delivery (Testing/Product…" at bounding box center [241, 156] width 178 height 19
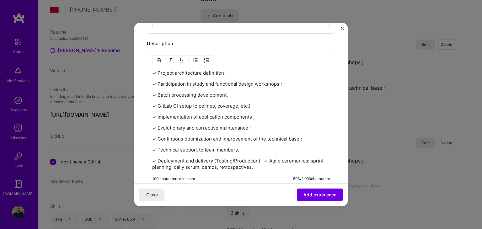
click at [264, 159] on p "✓ Deployment and delivery (Testing/Production) ; ✓ Agile ceremonies: sprint pla…" at bounding box center [241, 164] width 178 height 13
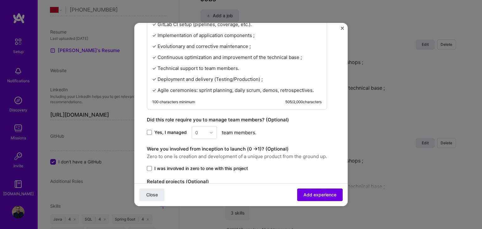
scroll to position [388, 0]
click at [161, 132] on span "Yes, I managed" at bounding box center [170, 132] width 32 height 6
click at [0, 0] on input "Yes, I managed" at bounding box center [0, 0] width 0 height 0
click at [203, 131] on input "text" at bounding box center [200, 132] width 11 height 7
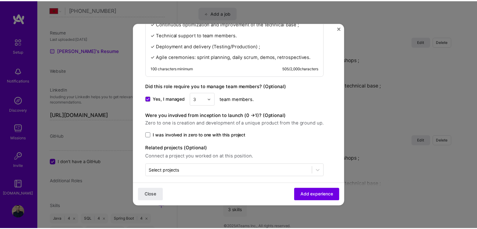
scroll to position [425, 0]
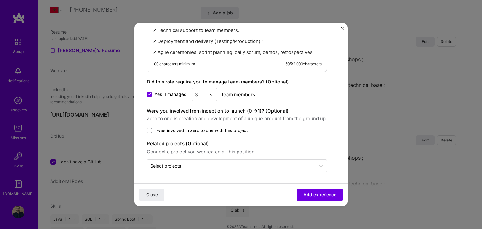
click at [182, 129] on span "I was involved in zero to one with this project" at bounding box center [200, 130] width 93 height 6
click at [0, 0] on input "I was involved in zero to one with this project" at bounding box center [0, 0] width 0 height 0
click at [173, 163] on div "Select projects" at bounding box center [165, 166] width 31 height 7
click at [307, 192] on span "Add experience" at bounding box center [319, 195] width 33 height 6
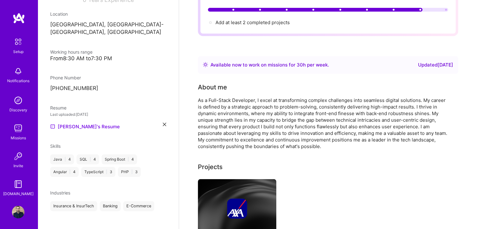
scroll to position [0, 0]
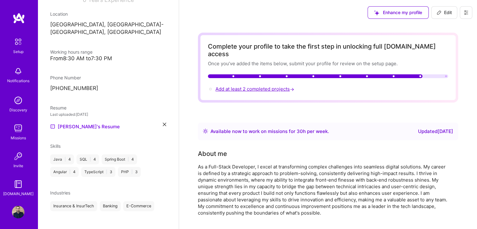
click at [260, 86] on span "Add at least 2 completed projects →" at bounding box center [256, 89] width 80 height 6
select select "MA"
select select "Right Now"
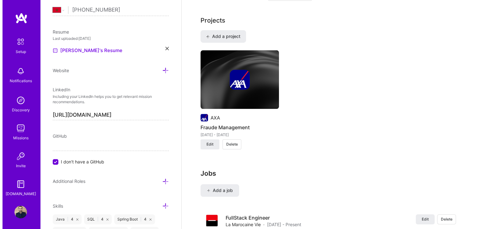
scroll to position [479, 0]
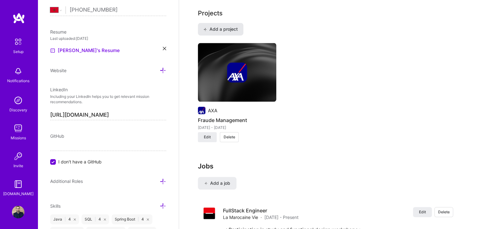
click at [224, 26] on span "Add a project" at bounding box center [221, 29] width 34 height 6
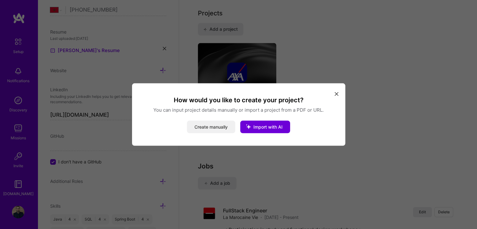
click at [216, 124] on button "Create manually" at bounding box center [211, 127] width 48 height 13
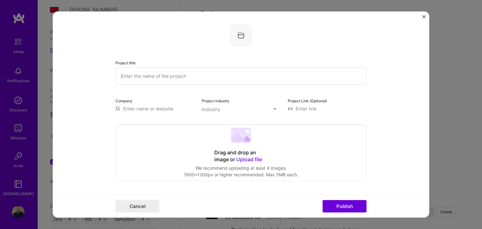
click at [175, 80] on input "text" at bounding box center [240, 75] width 251 height 17
click at [205, 77] on input "Sogeconso" at bounding box center [240, 75] width 251 height 17
paste input "RDV Artisans"
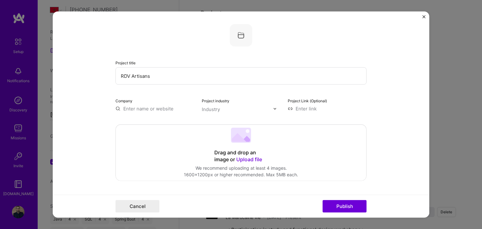
type input "RDV Artisans"
click at [148, 108] on input "text" at bounding box center [154, 108] width 79 height 7
type input "centoria"
click at [160, 123] on div "centoria" at bounding box center [163, 123] width 24 height 11
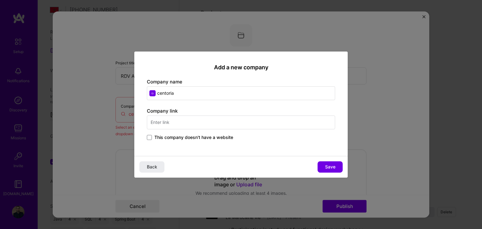
click at [160, 123] on div "Company link This company doesn't have a website" at bounding box center [241, 125] width 188 height 34
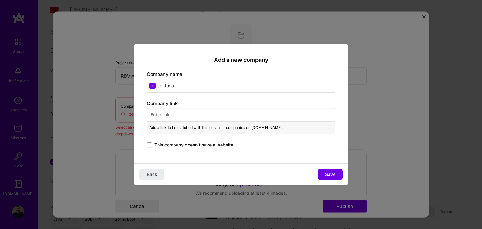
click at [179, 84] on input "centoria" at bounding box center [241, 86] width 188 height 14
type input "Centoria"
click at [166, 120] on input "text" at bounding box center [241, 115] width 188 height 14
paste input "[URL][DOMAIN_NAME]"
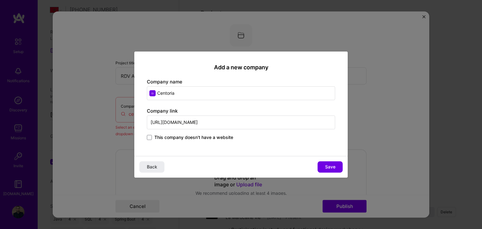
type input "[URL][DOMAIN_NAME]"
click at [329, 172] on div "Back Save" at bounding box center [240, 167] width 213 height 22
click at [325, 169] on span "Save" at bounding box center [330, 167] width 10 height 6
type input "Centoria"
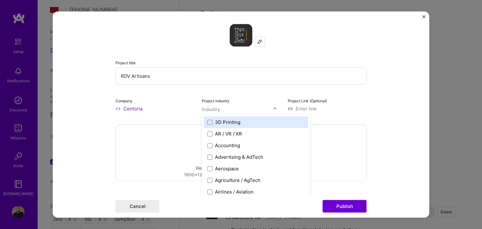
click at [236, 106] on input "text" at bounding box center [238, 109] width 72 height 7
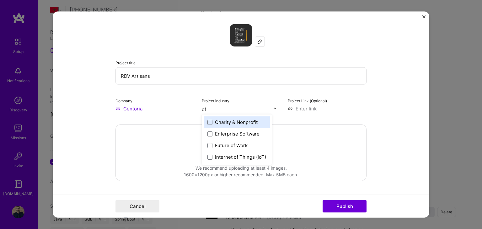
type input "o"
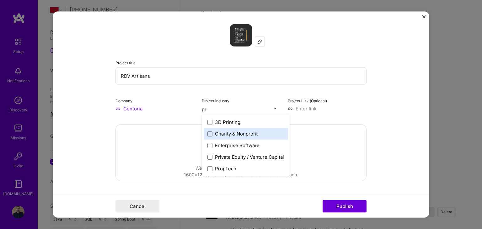
click at [236, 106] on input "pr" at bounding box center [238, 109] width 72 height 7
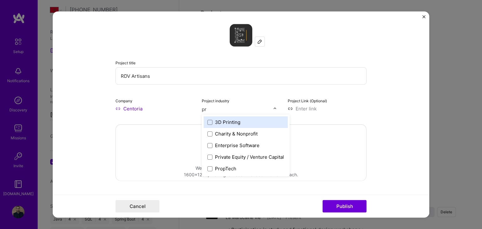
type input "p"
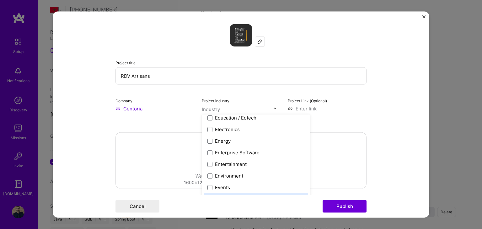
scroll to position [585, 0]
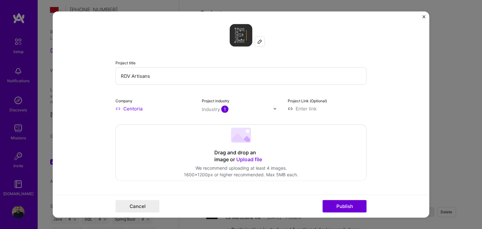
click at [388, 99] on form "Project title RDV Artisans Company Centoria Project industry Industry 1 Project…" at bounding box center [241, 115] width 376 height 206
click at [302, 106] on input at bounding box center [327, 108] width 79 height 7
paste input "[URL][DOMAIN_NAME]"
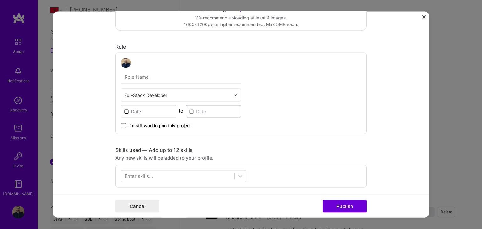
scroll to position [153, 0]
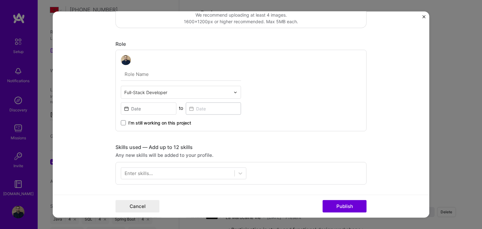
type input "[URL][DOMAIN_NAME]"
click at [163, 74] on input "text" at bounding box center [181, 74] width 120 height 13
type input "FullStack Engineer"
click at [162, 106] on input at bounding box center [149, 109] width 56 height 12
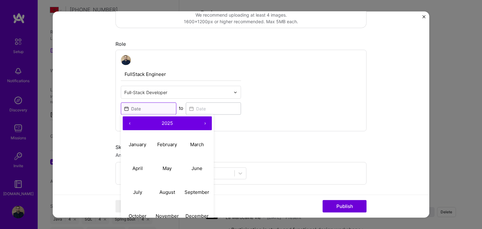
click at [162, 106] on input at bounding box center [149, 109] width 56 height 12
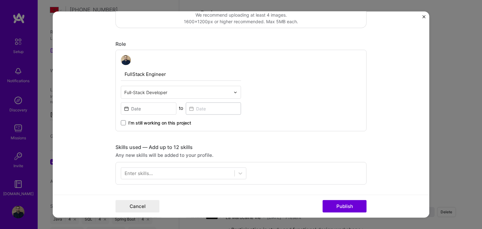
click at [101, 121] on form "Project title RDV Artisans Company Centoria Project industry Industry 1 Project…" at bounding box center [241, 115] width 376 height 206
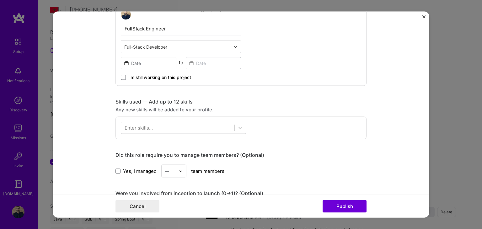
scroll to position [199, 0]
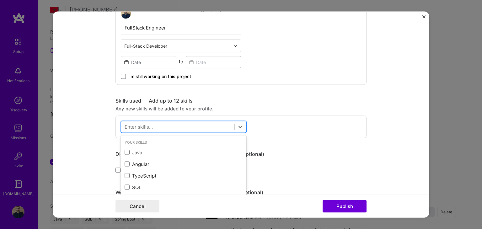
click at [153, 126] on div at bounding box center [177, 127] width 113 height 10
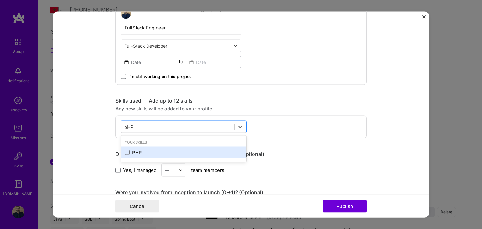
click at [141, 149] on div "PHP" at bounding box center [184, 152] width 118 height 7
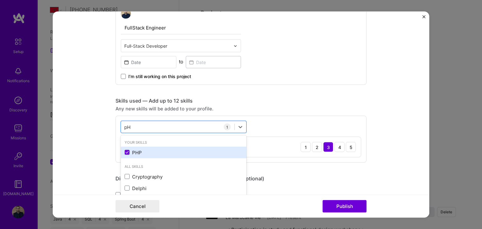
type input "p"
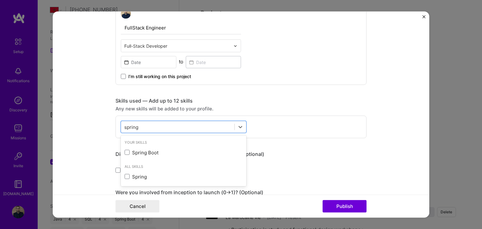
click at [141, 149] on div "Spring Boot" at bounding box center [184, 152] width 118 height 7
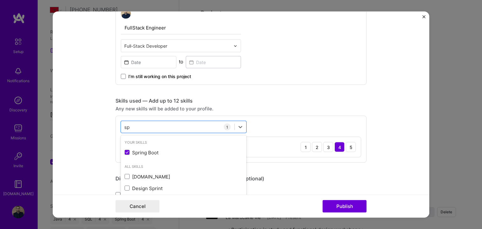
type input "s"
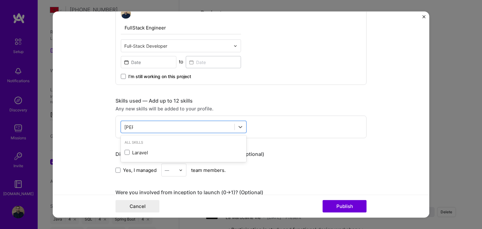
click at [141, 149] on div "Laravel" at bounding box center [184, 152] width 118 height 7
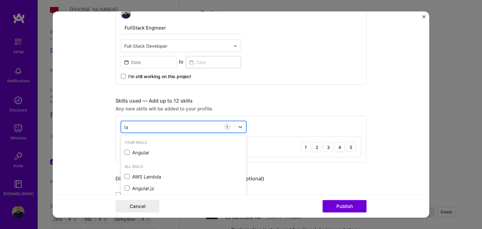
type input "l"
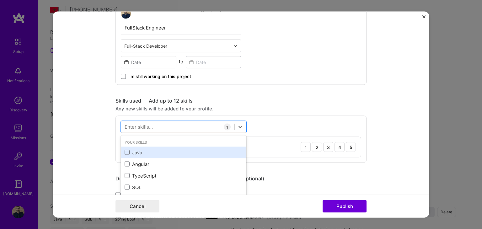
click at [128, 152] on div "Java" at bounding box center [184, 152] width 118 height 7
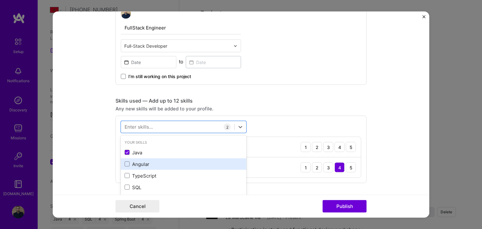
click at [134, 167] on div "Angular" at bounding box center [183, 164] width 125 height 12
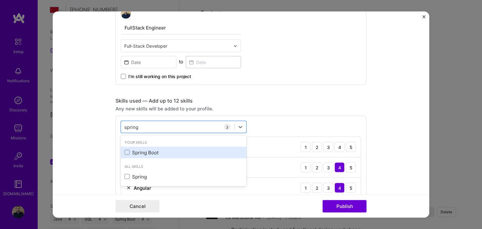
click at [125, 148] on div "Spring Boot" at bounding box center [183, 153] width 125 height 12
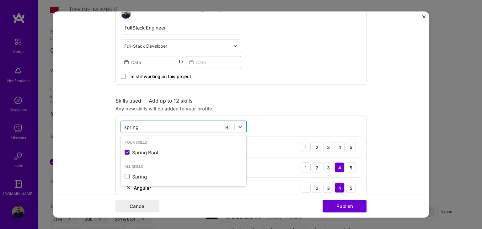
type input "spring"
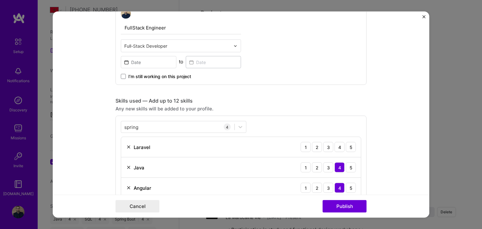
click at [84, 144] on form "Project title RDV Artisans Company Centoria Project industry Industry 1 Project…" at bounding box center [241, 115] width 376 height 206
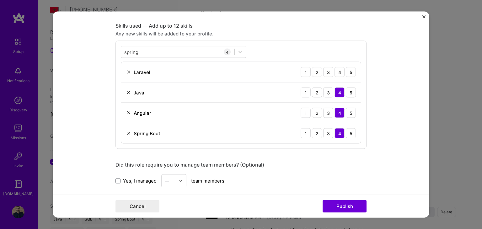
scroll to position [275, 0]
click at [336, 72] on div "4" at bounding box center [339, 72] width 10 height 10
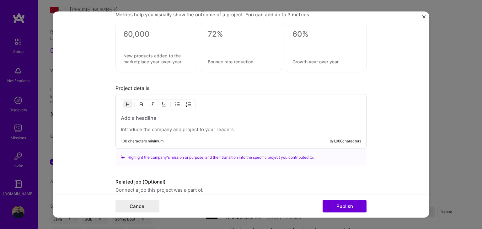
scroll to position [511, 0]
click at [158, 128] on p at bounding box center [241, 129] width 240 height 6
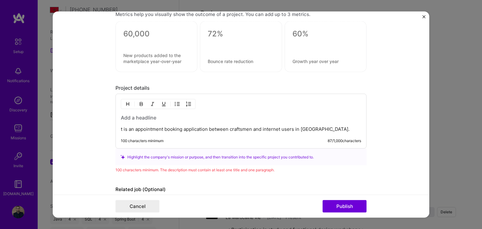
click at [121, 128] on p "t is an appointment booking application between craftsmen and internet users in…" at bounding box center [241, 129] width 240 height 6
click at [133, 116] on h3 at bounding box center [241, 117] width 240 height 7
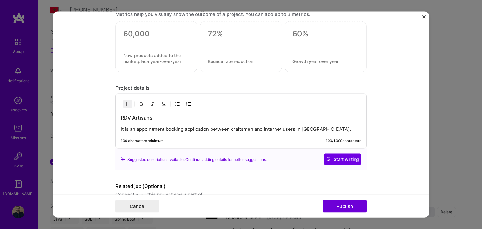
scroll to position [541, 0]
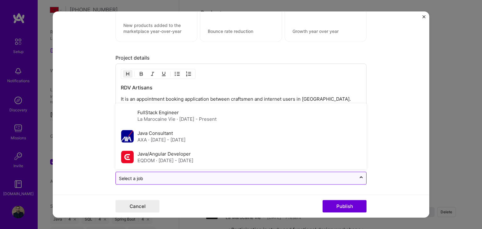
click at [166, 179] on input "text" at bounding box center [236, 178] width 234 height 7
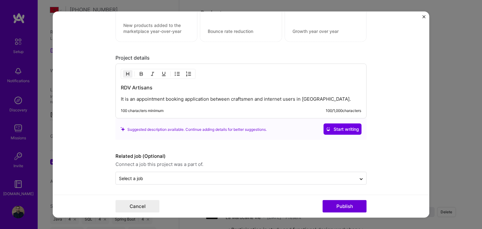
click at [56, 142] on form "Project title RDV Artisans Company Centoria Project industry Industry 1 Project…" at bounding box center [241, 115] width 376 height 206
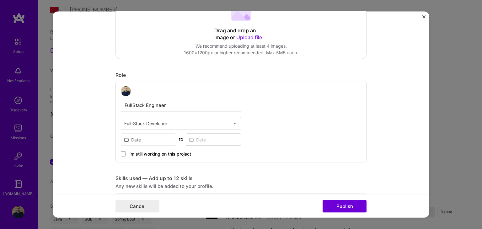
scroll to position [123, 0]
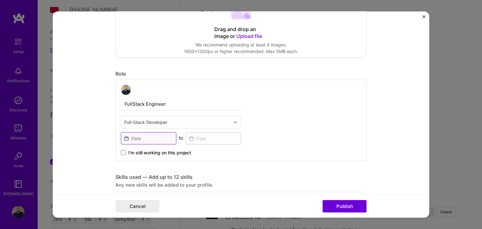
click at [154, 134] on input at bounding box center [149, 138] width 56 height 12
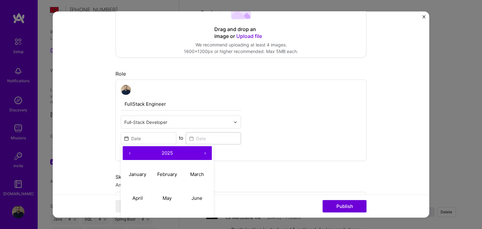
click at [124, 155] on button "‹" at bounding box center [130, 154] width 14 height 14
click at [129, 157] on button "‹" at bounding box center [130, 154] width 14 height 14
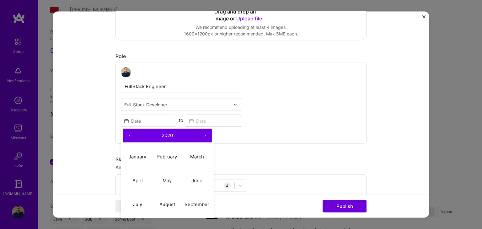
scroll to position [141, 0]
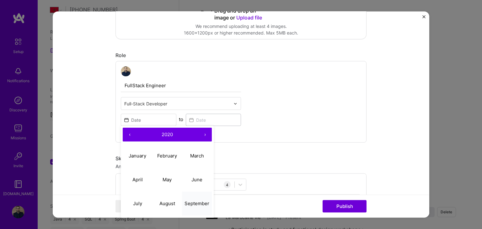
click at [192, 201] on abbr "September" at bounding box center [196, 203] width 25 height 6
type input "[DATE]"
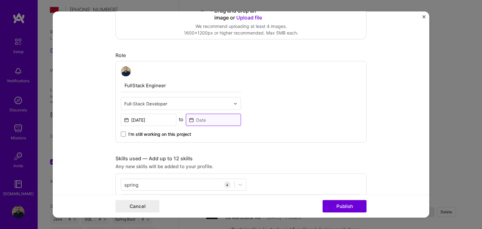
click at [204, 117] on input at bounding box center [214, 120] width 56 height 12
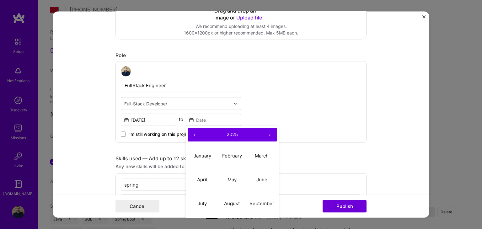
click at [195, 133] on button "‹" at bounding box center [195, 135] width 14 height 14
click at [260, 159] on button "March" at bounding box center [262, 156] width 30 height 24
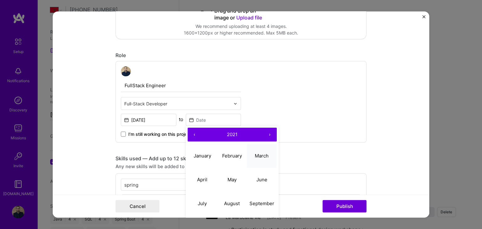
type input "[DATE]"
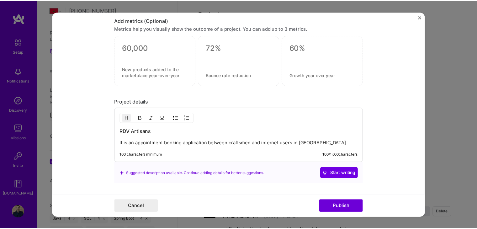
scroll to position [541, 0]
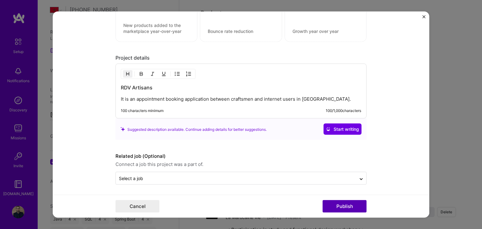
click at [349, 210] on button "Publish" at bounding box center [345, 206] width 44 height 13
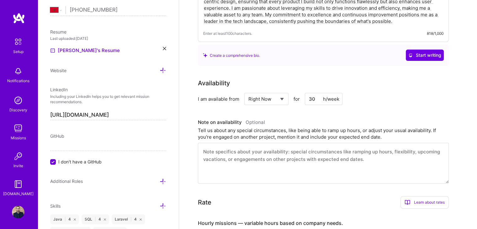
scroll to position [0, 0]
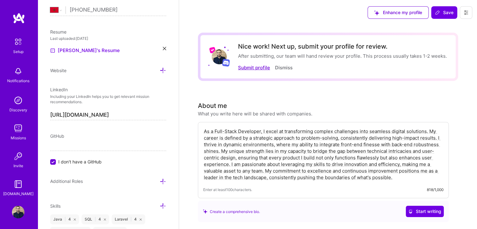
click at [263, 69] on button "Submit profile" at bounding box center [254, 67] width 32 height 7
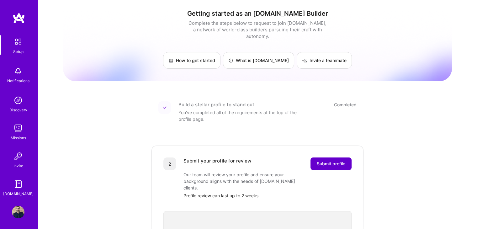
click at [337, 161] on span "Submit profile" at bounding box center [331, 164] width 29 height 6
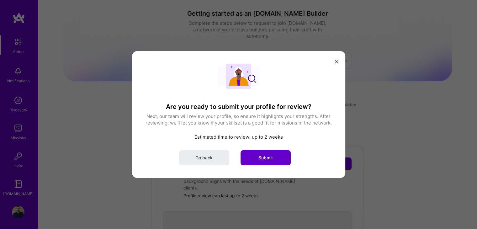
click at [275, 156] on button "Submit" at bounding box center [266, 157] width 50 height 15
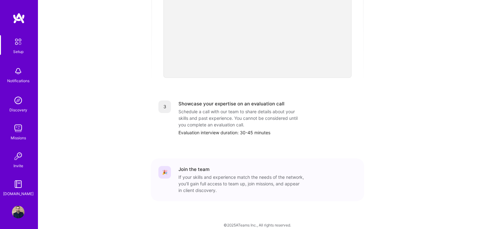
scroll to position [16, 0]
